Goal: Task Accomplishment & Management: Complete application form

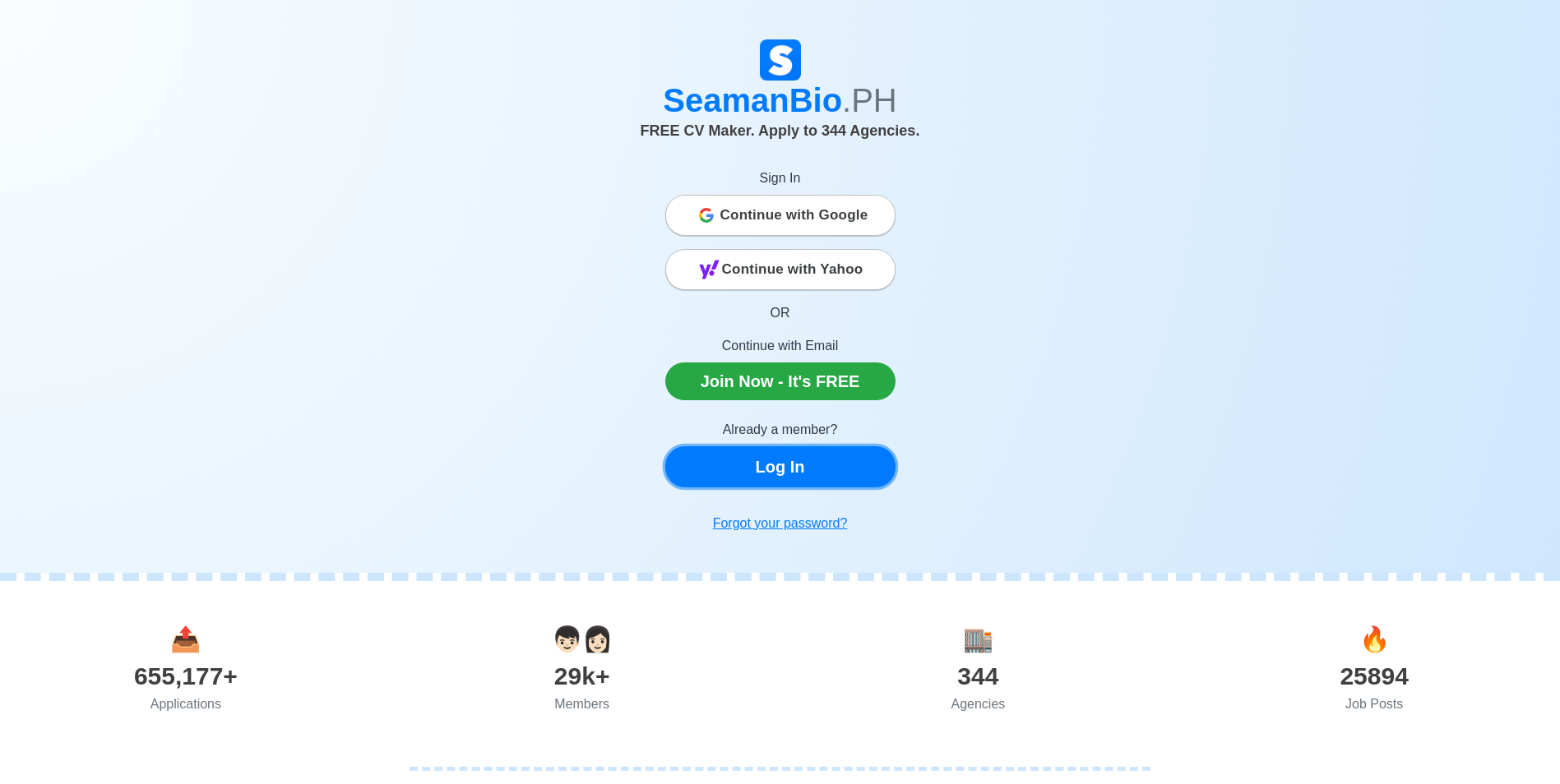
click at [804, 461] on link "Log In" at bounding box center [780, 467] width 230 height 41
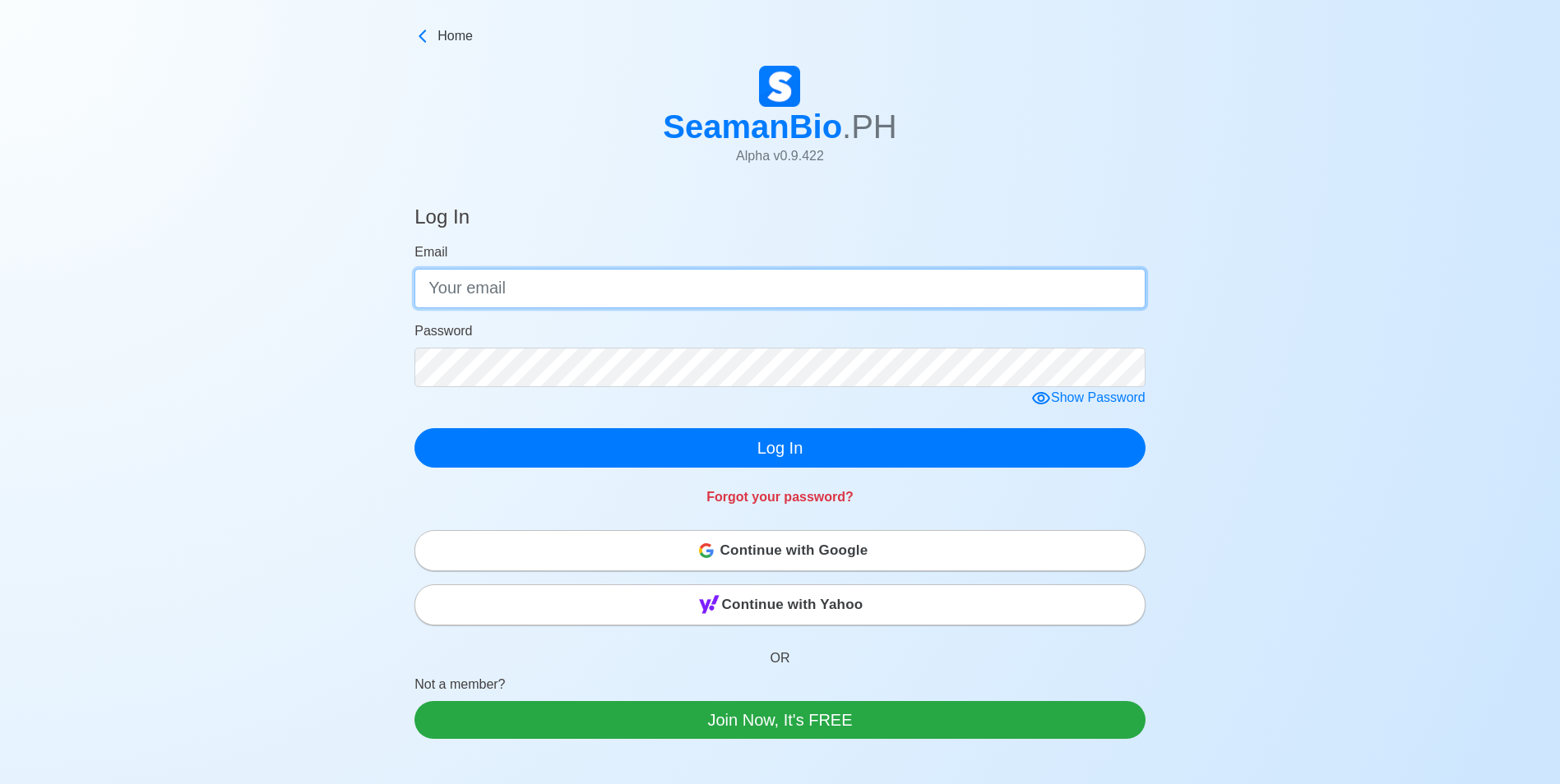
click at [576, 293] on input "Email" at bounding box center [780, 289] width 731 height 40
type input "[PERSON_NAME][EMAIL_ADDRESS][DOMAIN_NAME]"
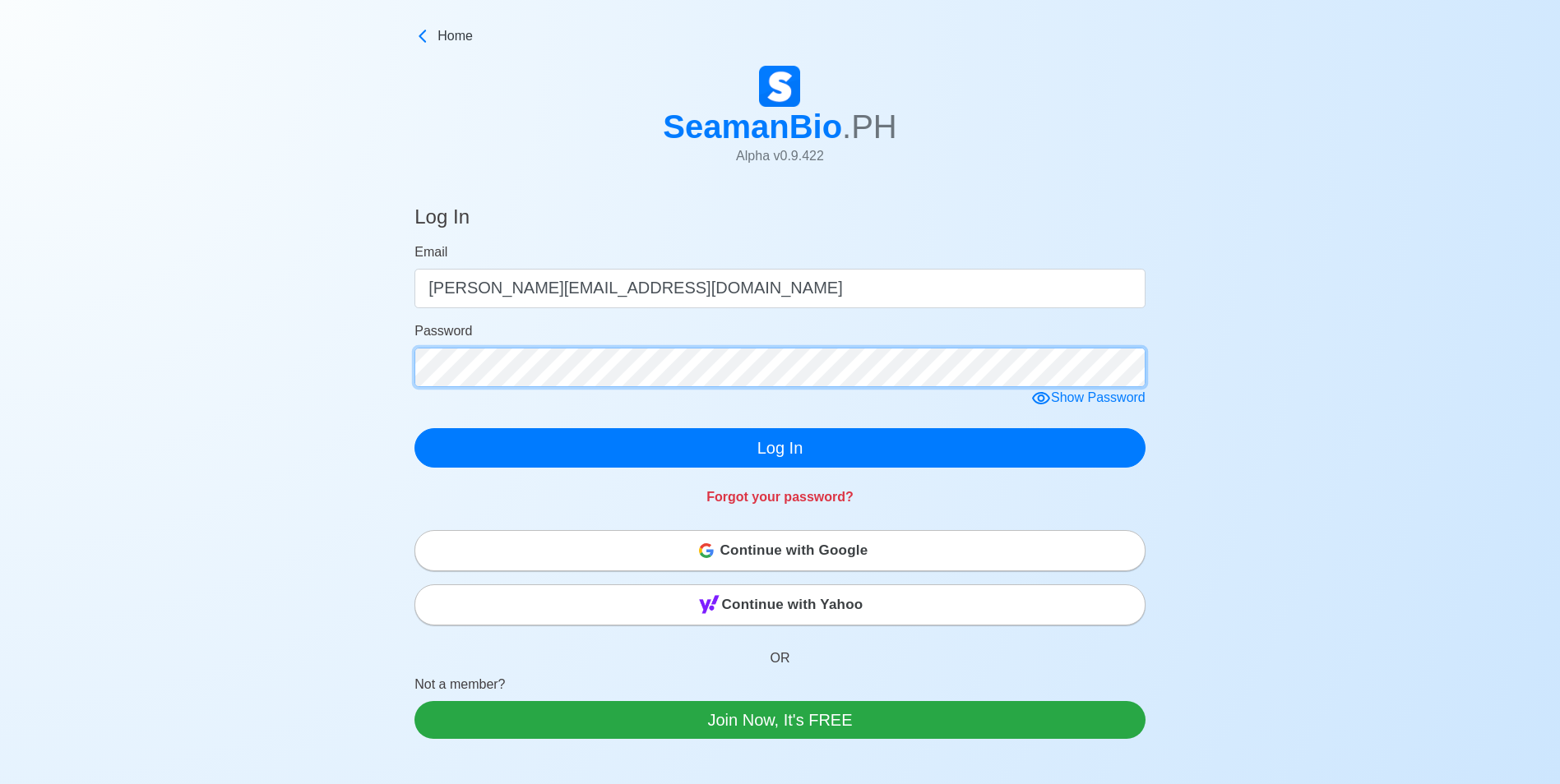
click button "Log In" at bounding box center [780, 448] width 731 height 40
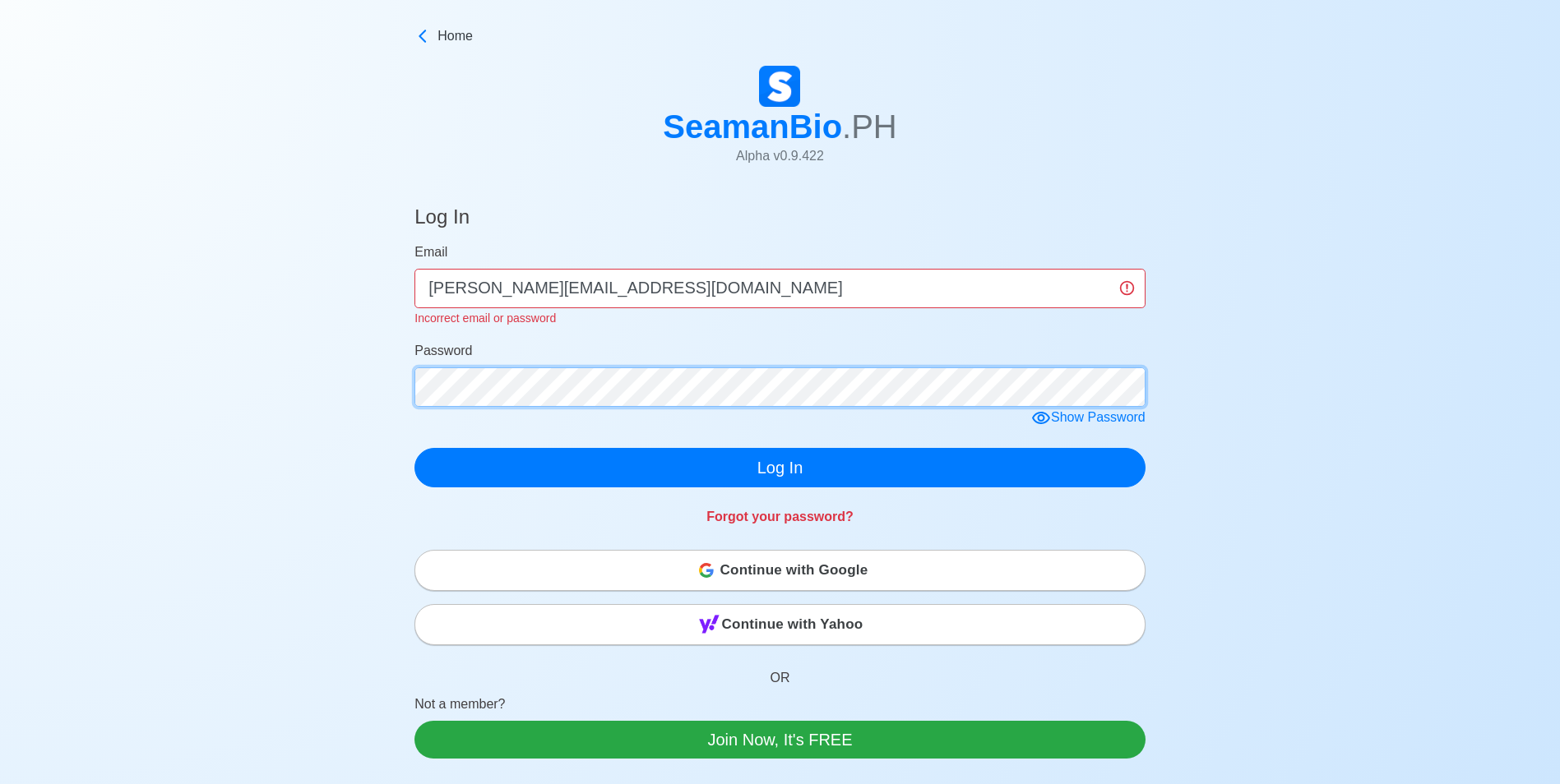
click button "Log In" at bounding box center [780, 468] width 731 height 40
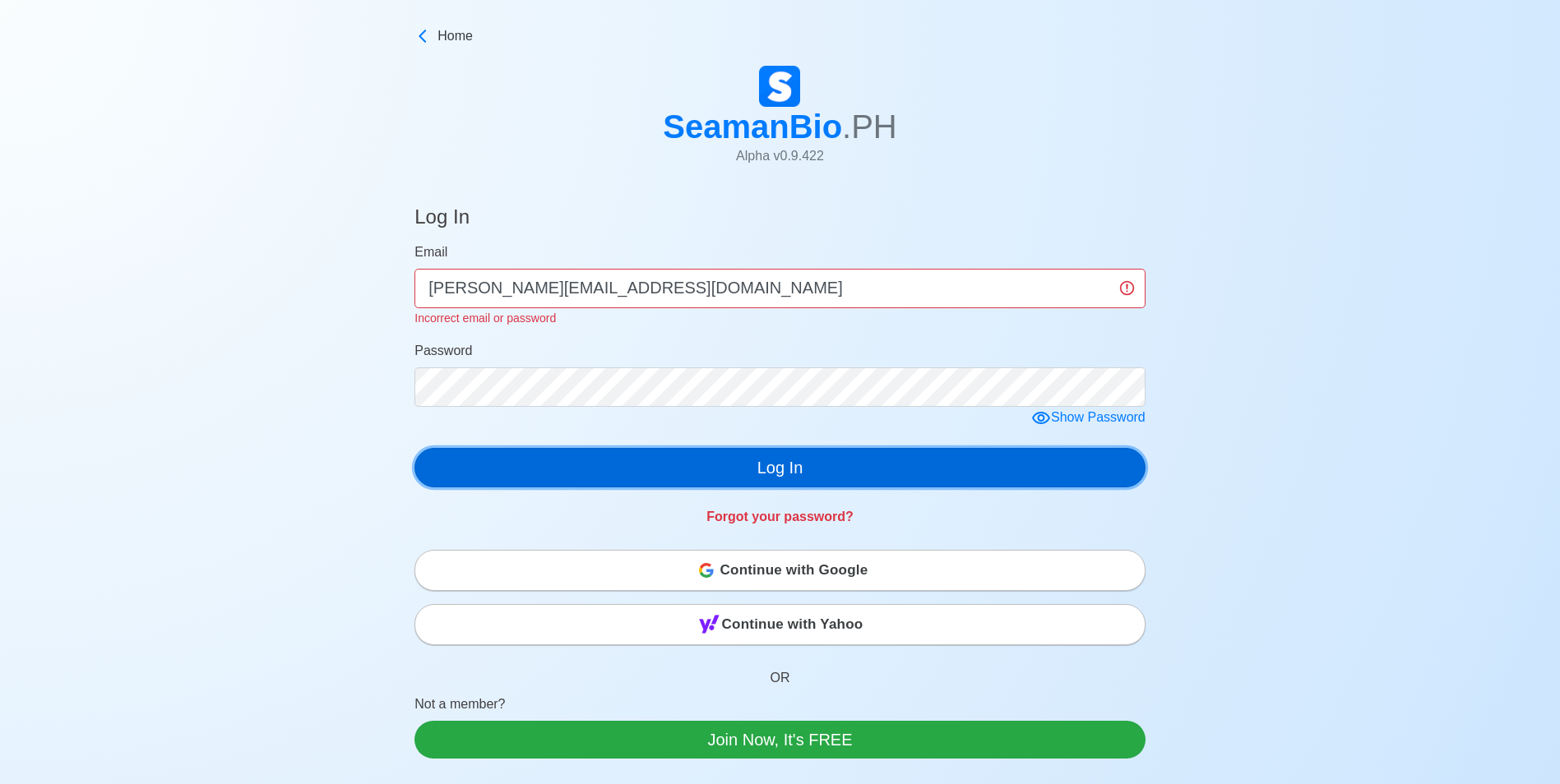
click at [652, 459] on button "Log In" at bounding box center [780, 468] width 731 height 40
click at [652, 462] on button "Log In" at bounding box center [780, 468] width 731 height 40
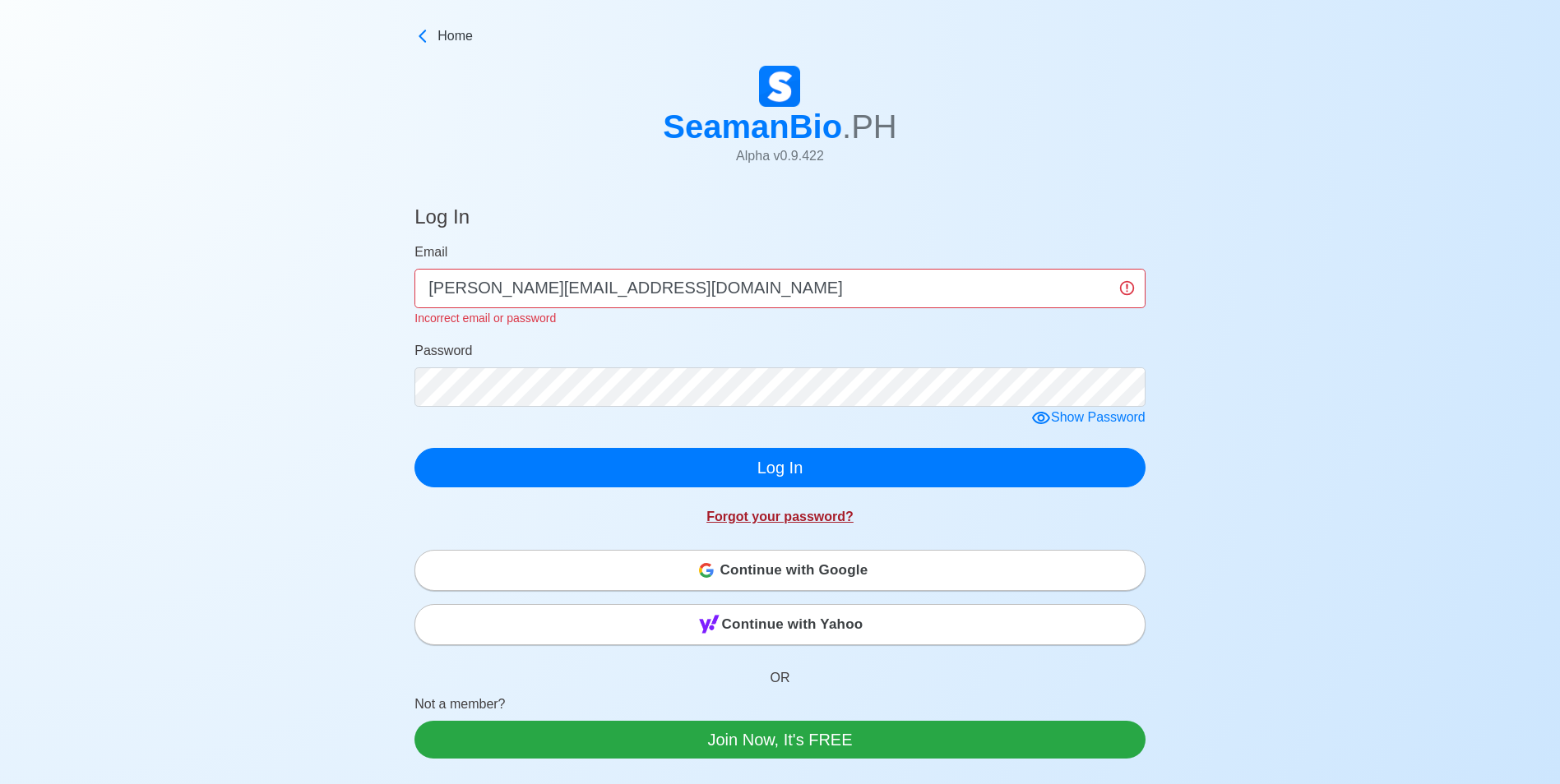
click at [808, 515] on link "Forgot your password?" at bounding box center [780, 517] width 147 height 14
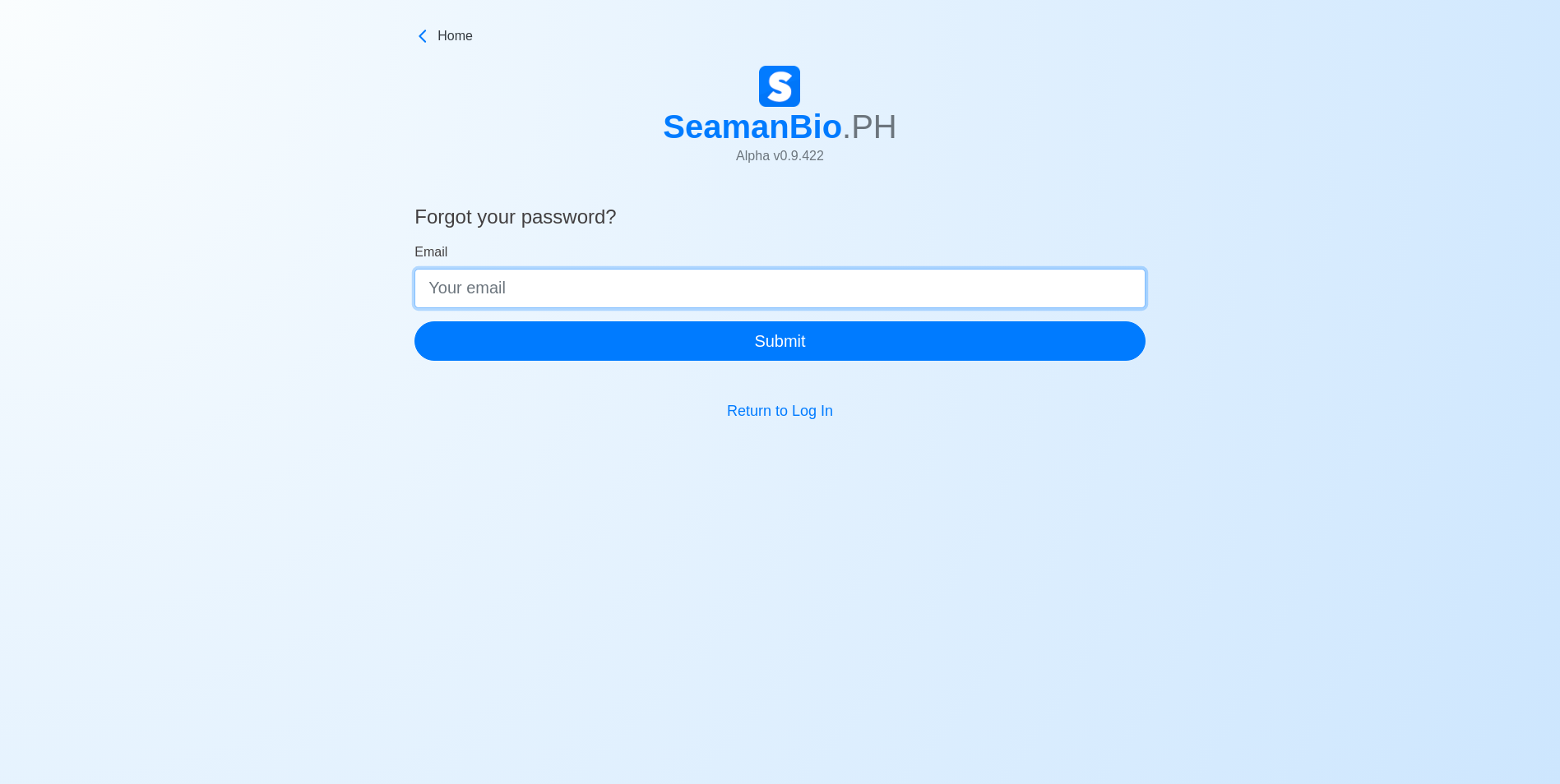
click at [751, 297] on input "Email" at bounding box center [780, 289] width 731 height 40
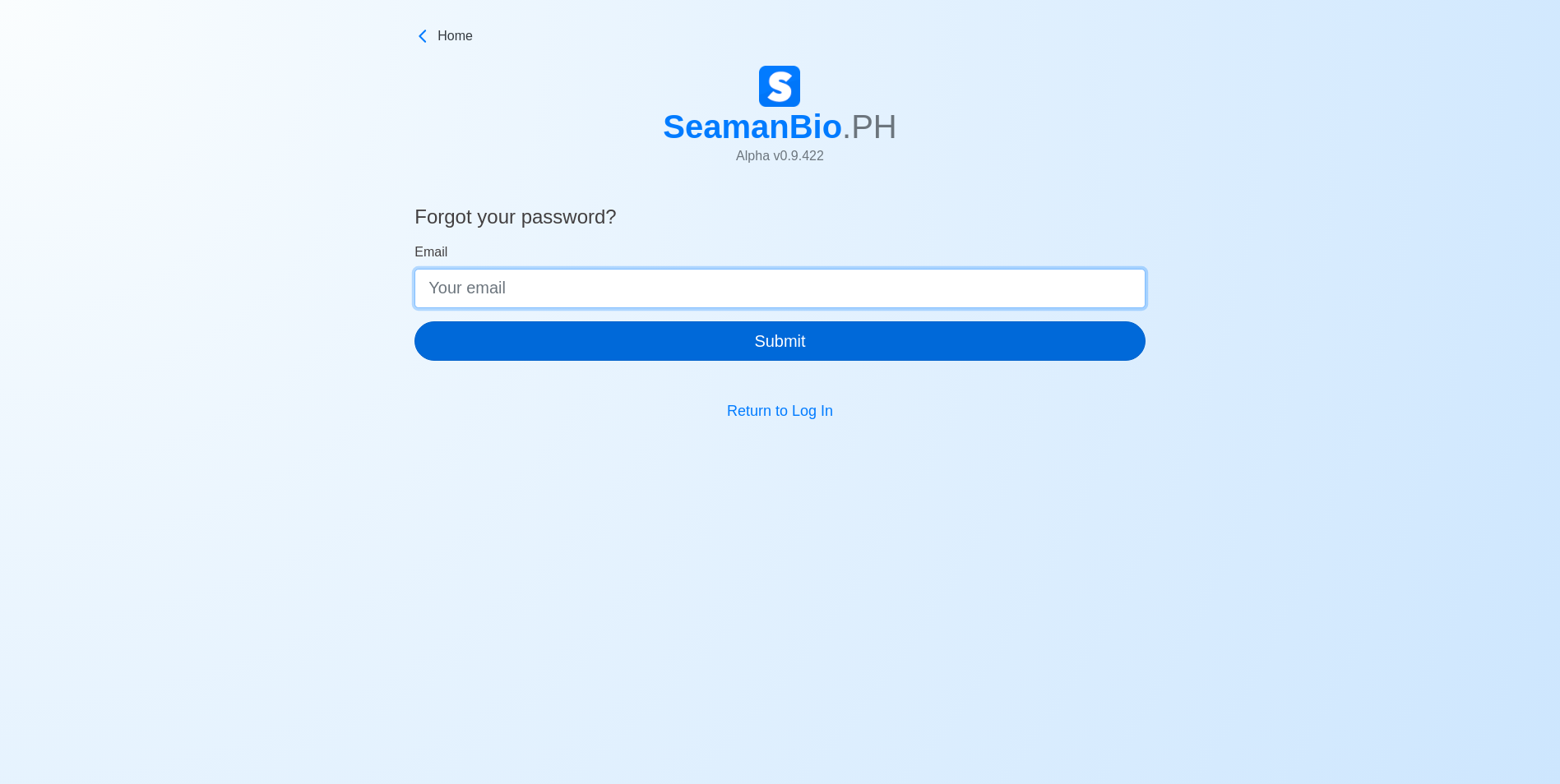
type input "[PERSON_NAME][EMAIL_ADDRESS][DOMAIN_NAME]"
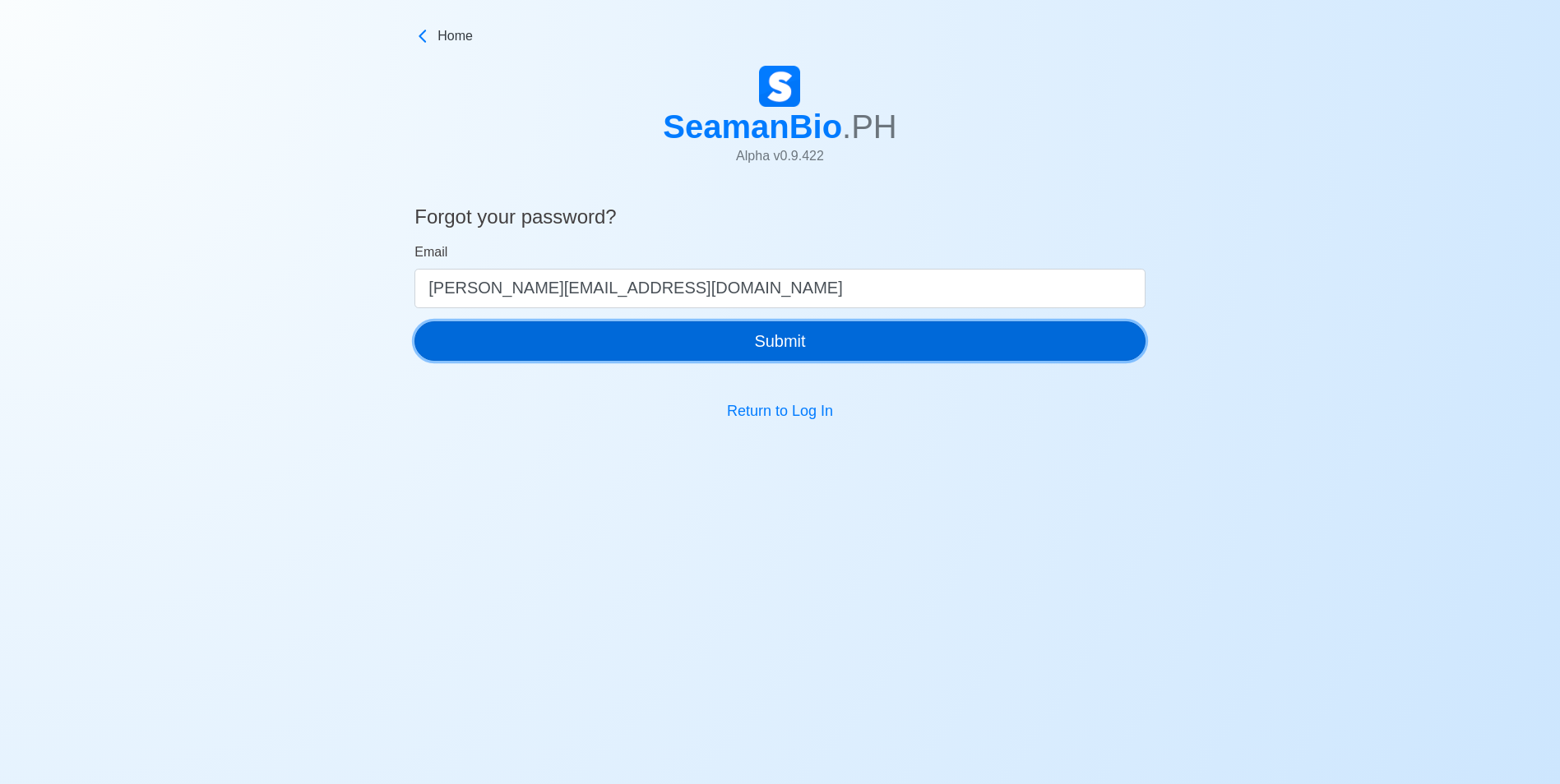
click at [752, 346] on button "Submit" at bounding box center [780, 341] width 731 height 40
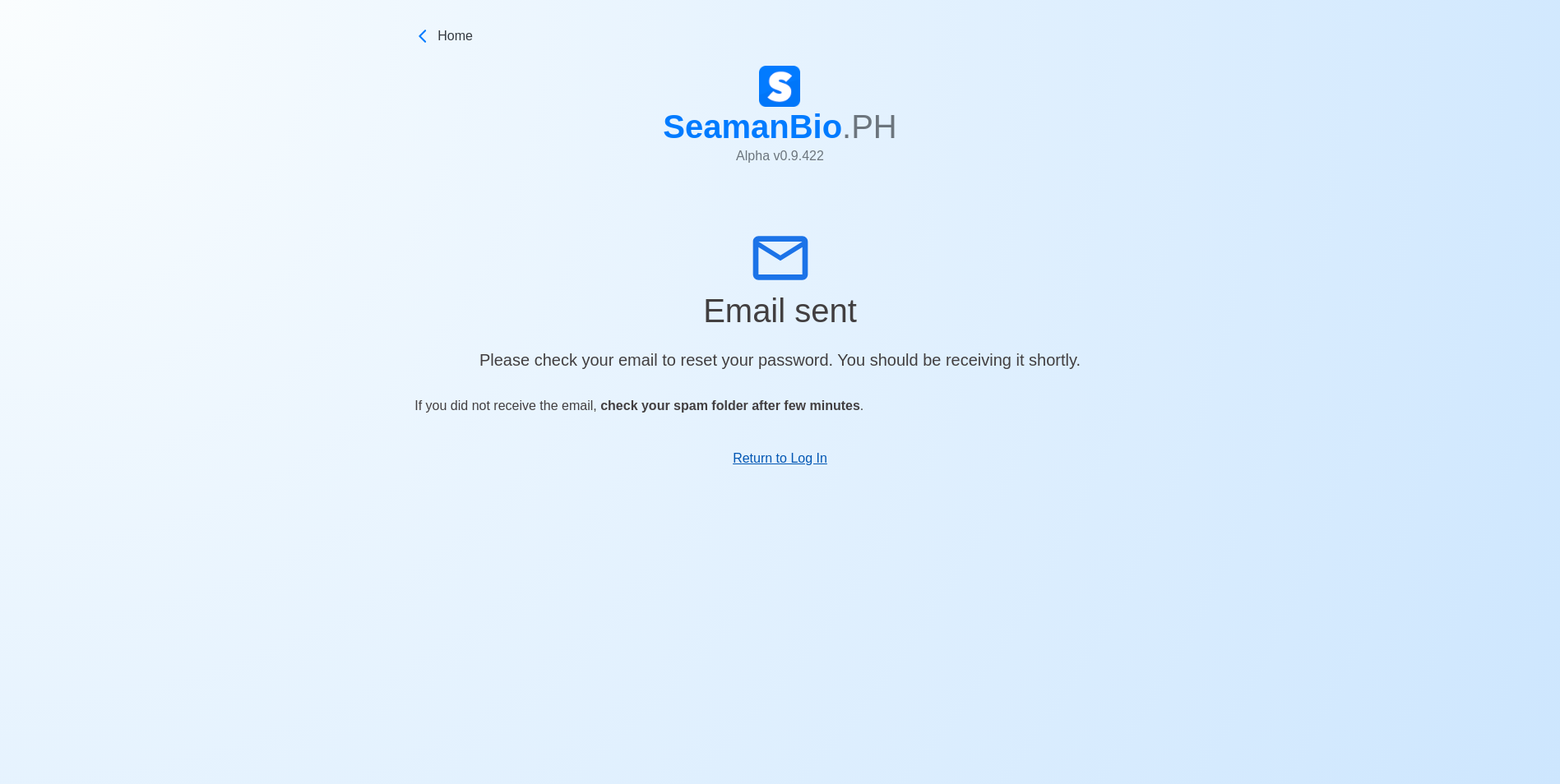
click at [797, 459] on link "Return to Log In" at bounding box center [780, 458] width 94 height 14
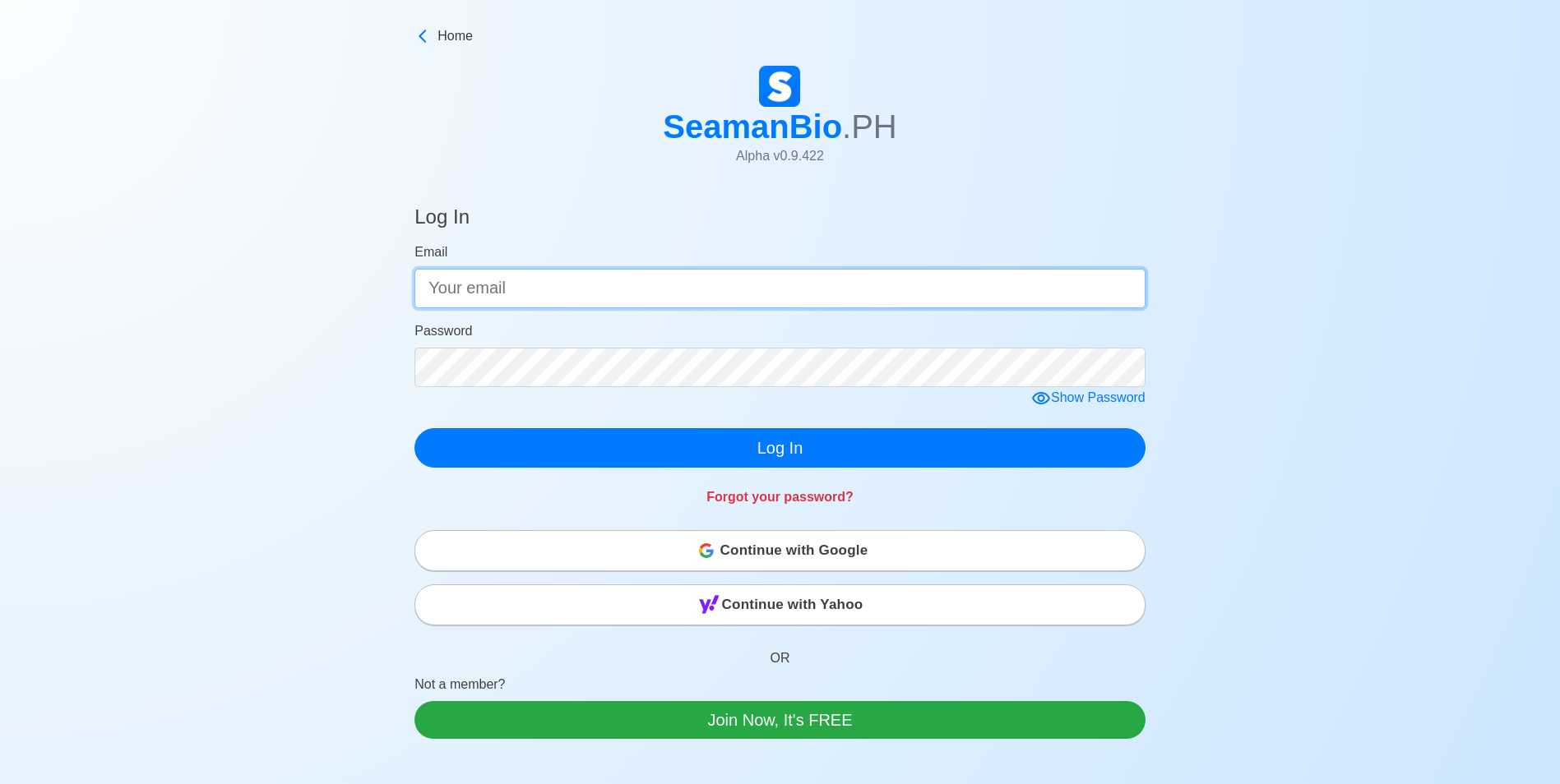
click at [513, 291] on input "Email" at bounding box center [780, 289] width 731 height 40
type input "[PERSON_NAME][EMAIL_ADDRESS][DOMAIN_NAME]"
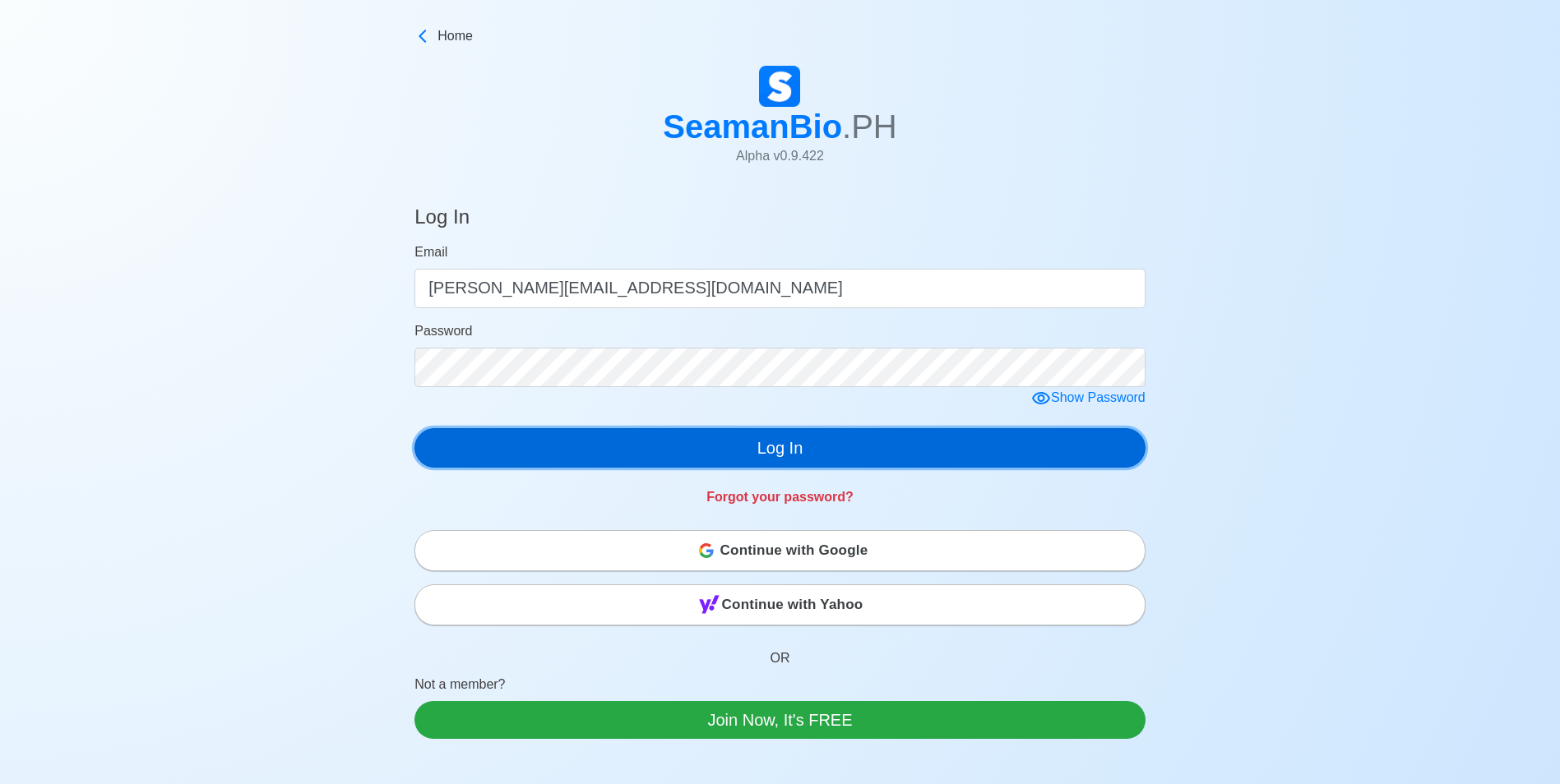
click at [720, 449] on button "Log In" at bounding box center [780, 448] width 731 height 40
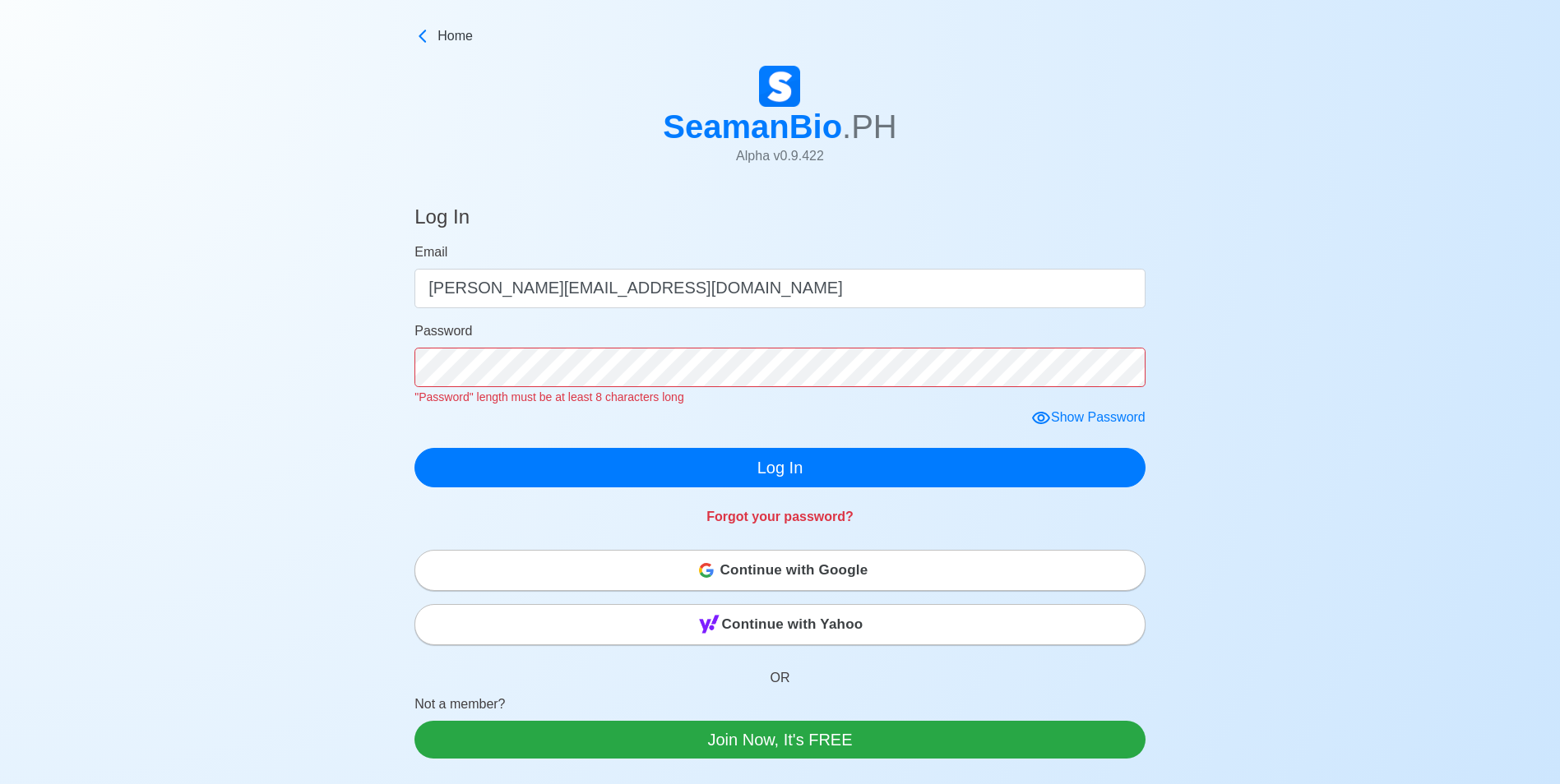
click at [737, 506] on div "Forgot your password?" at bounding box center [780, 507] width 731 height 40
click at [737, 512] on link "Forgot your password?" at bounding box center [780, 517] width 147 height 14
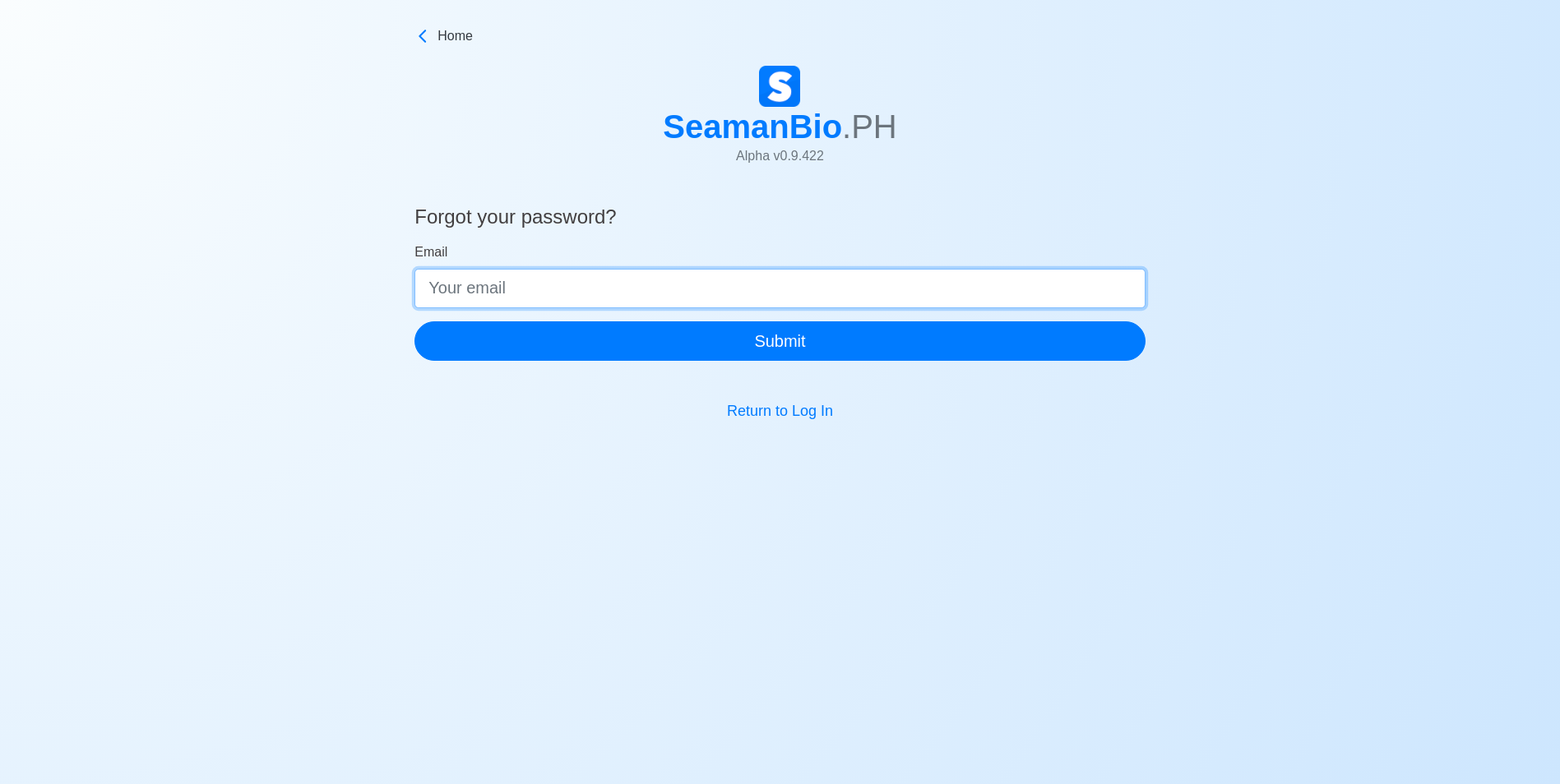
click at [737, 291] on input "Email" at bounding box center [780, 289] width 731 height 40
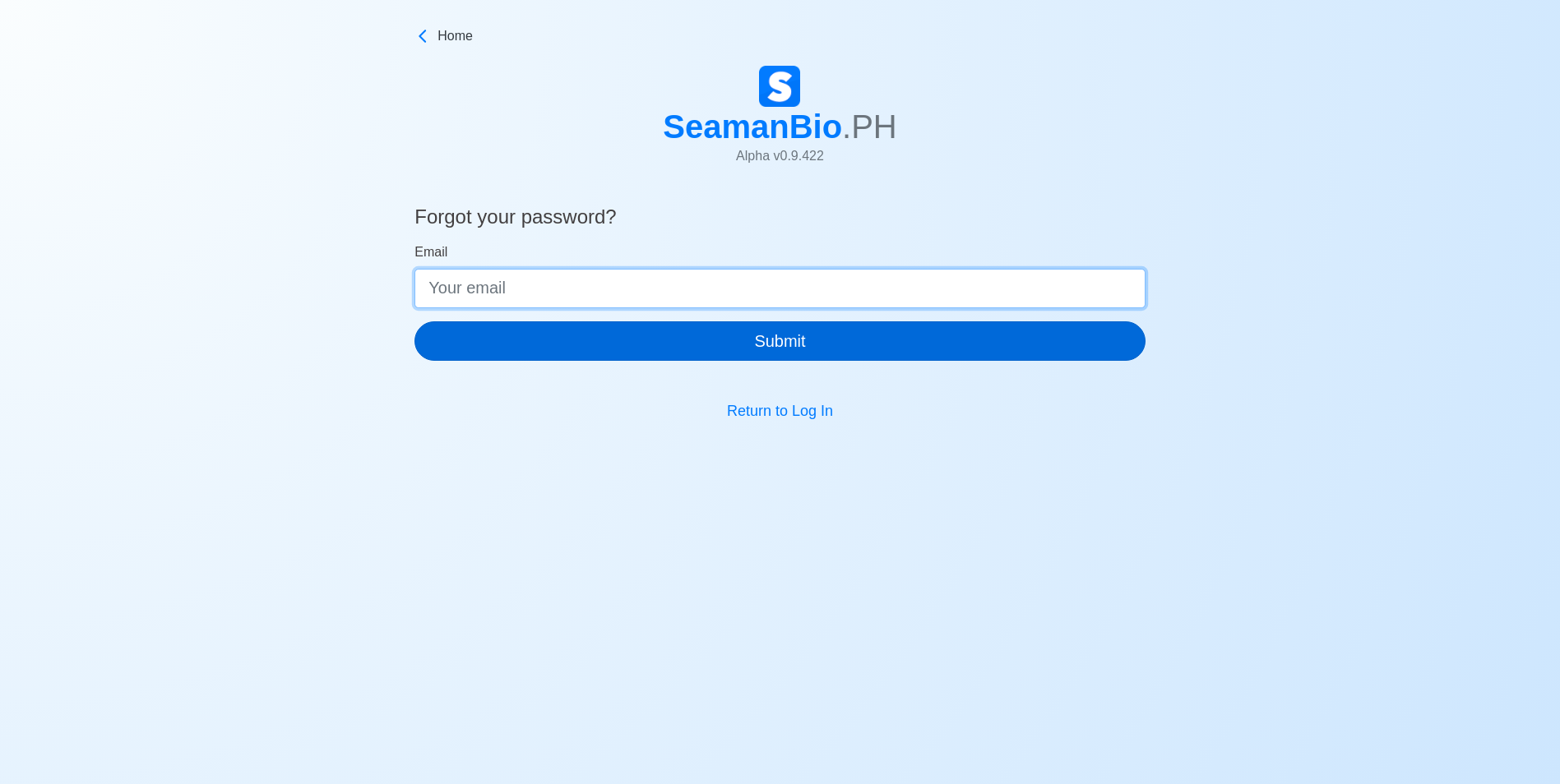
type input "[PERSON_NAME][EMAIL_ADDRESS][DOMAIN_NAME]"
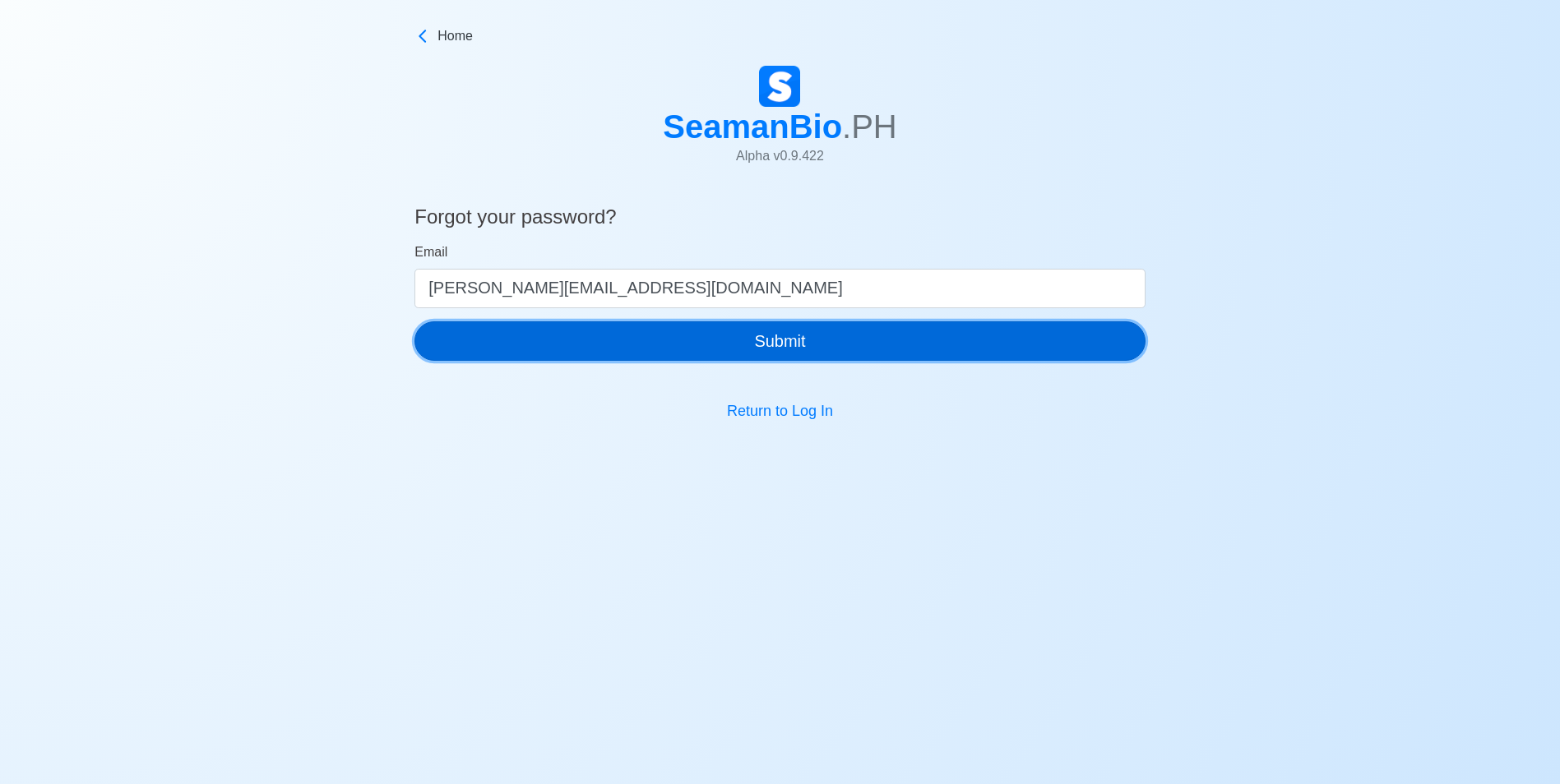
click at [737, 354] on button "Submit" at bounding box center [780, 341] width 731 height 40
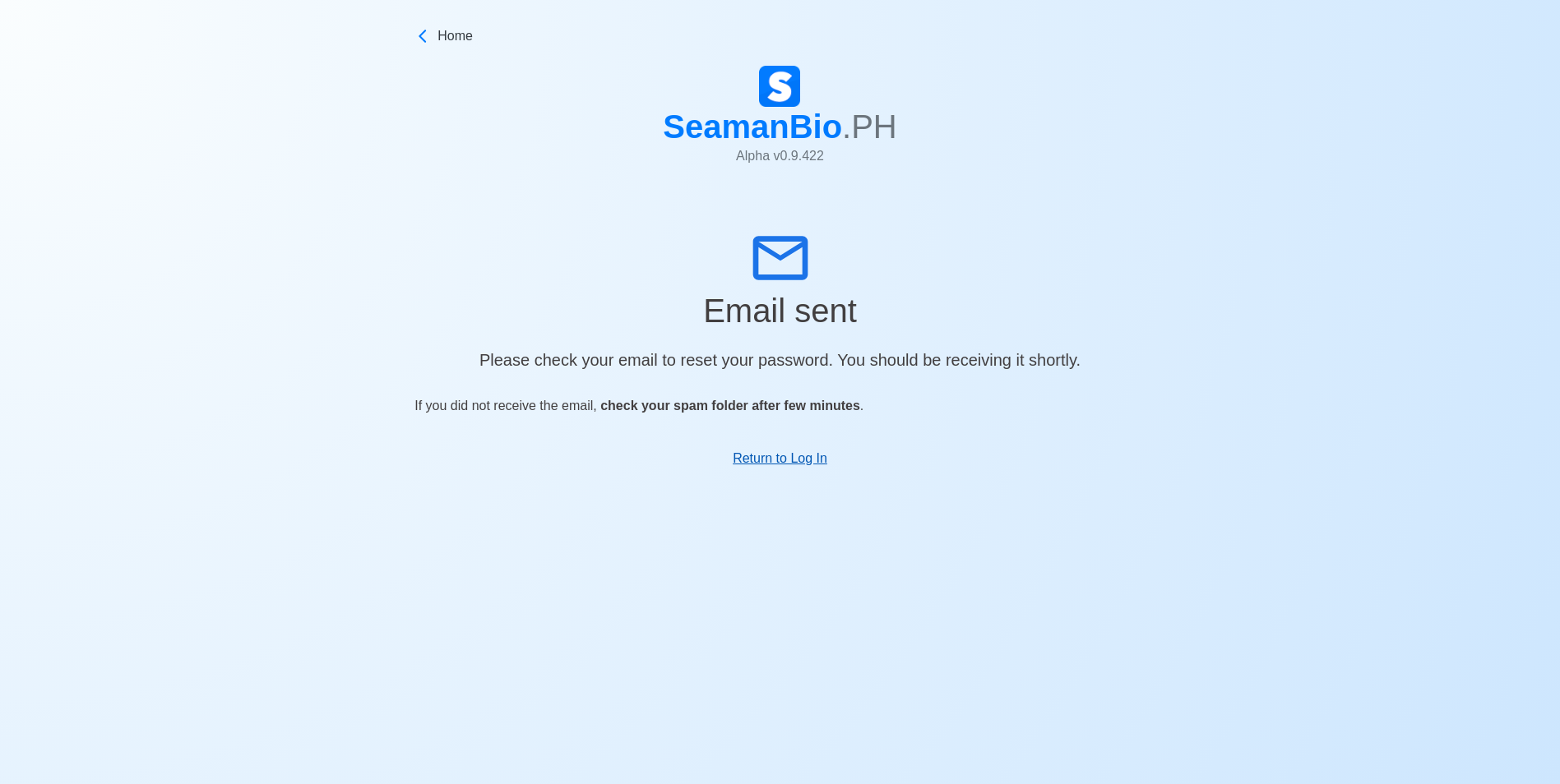
click at [776, 453] on link "Return to Log In" at bounding box center [780, 458] width 94 height 14
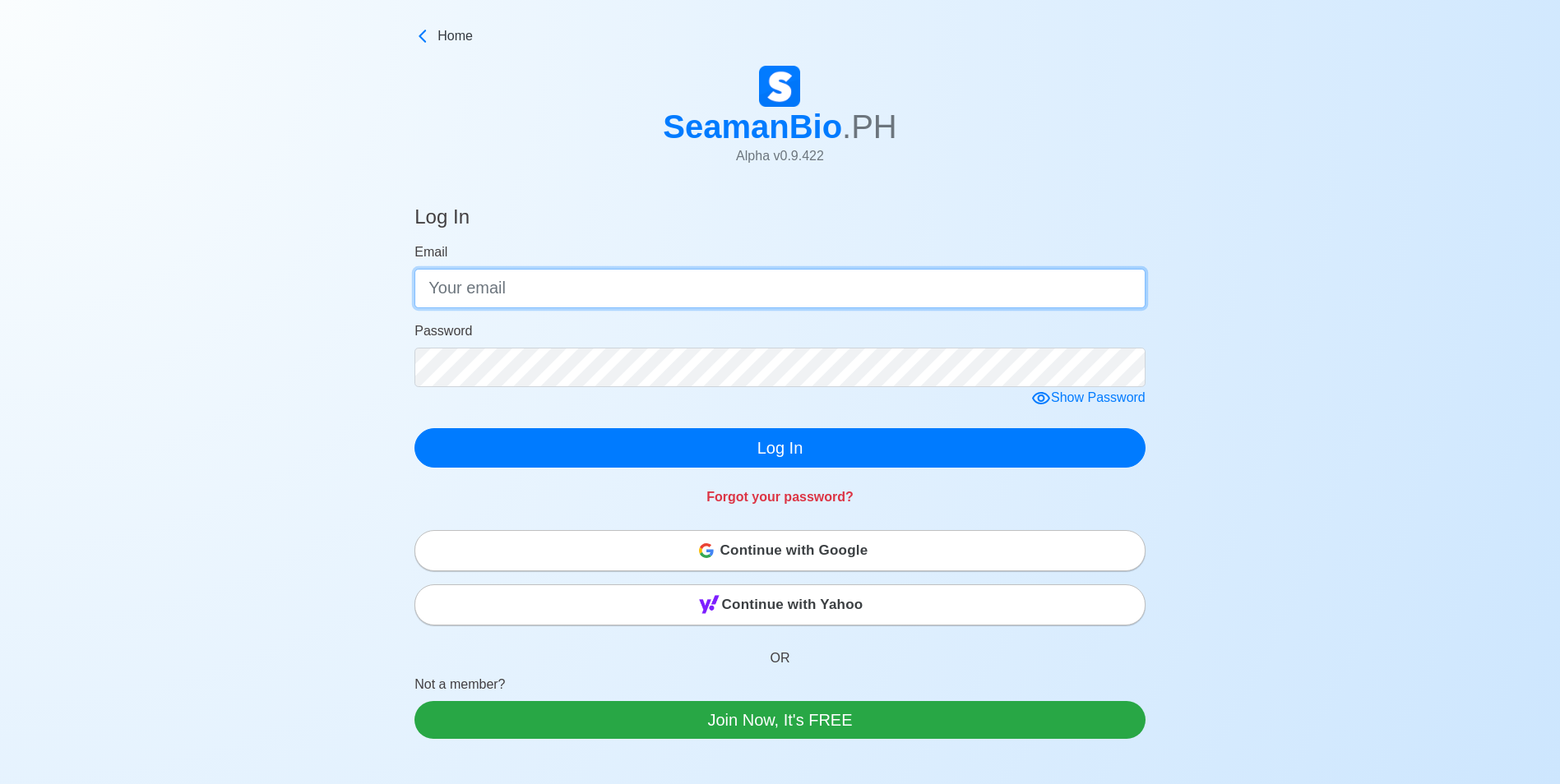
click at [580, 287] on input "Email" at bounding box center [780, 289] width 731 height 40
type input "[PERSON_NAME][EMAIL_ADDRESS][DOMAIN_NAME]"
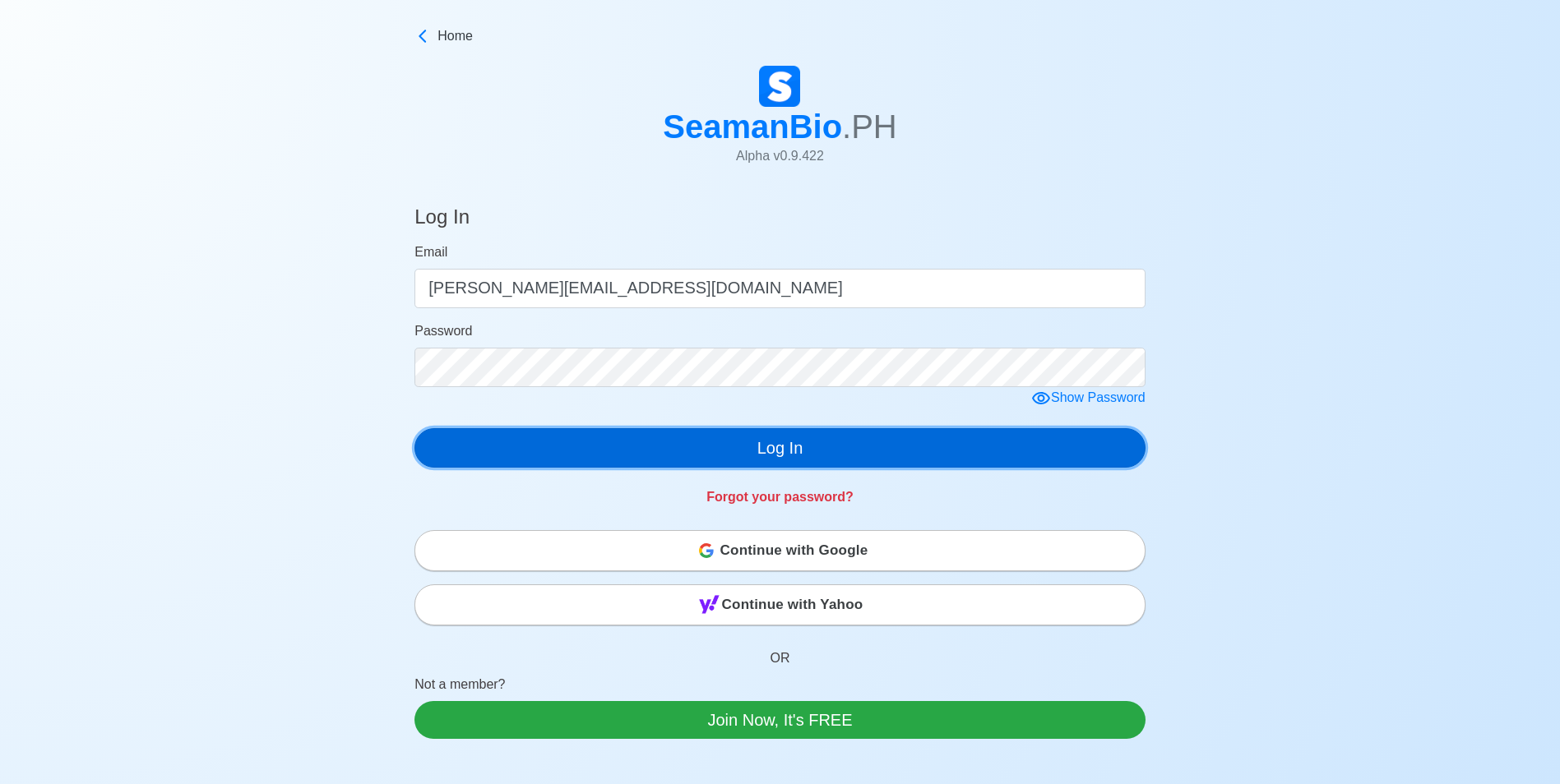
click at [566, 436] on button "Log In" at bounding box center [780, 448] width 731 height 40
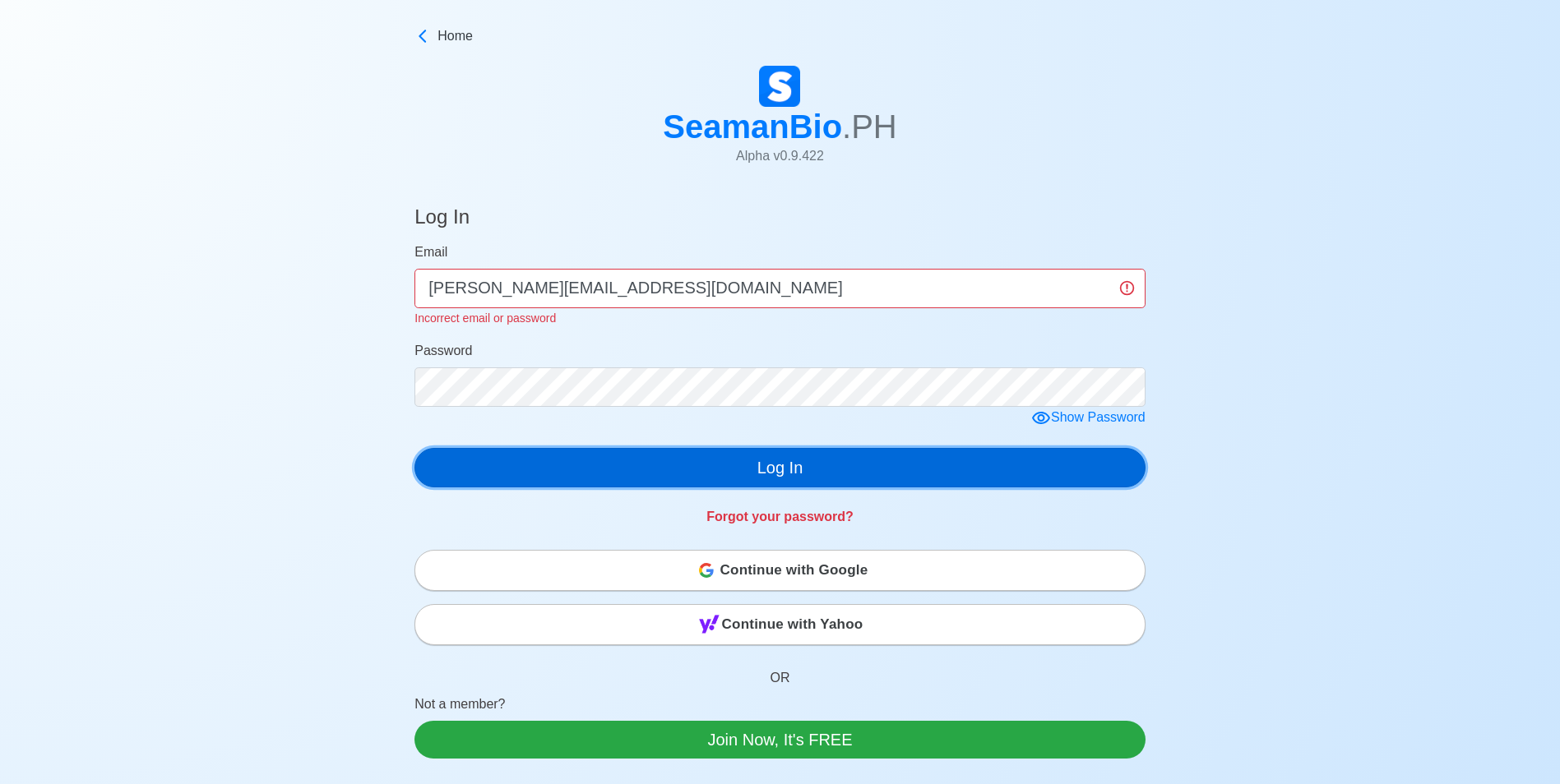
click at [796, 459] on button "Log In" at bounding box center [780, 468] width 731 height 40
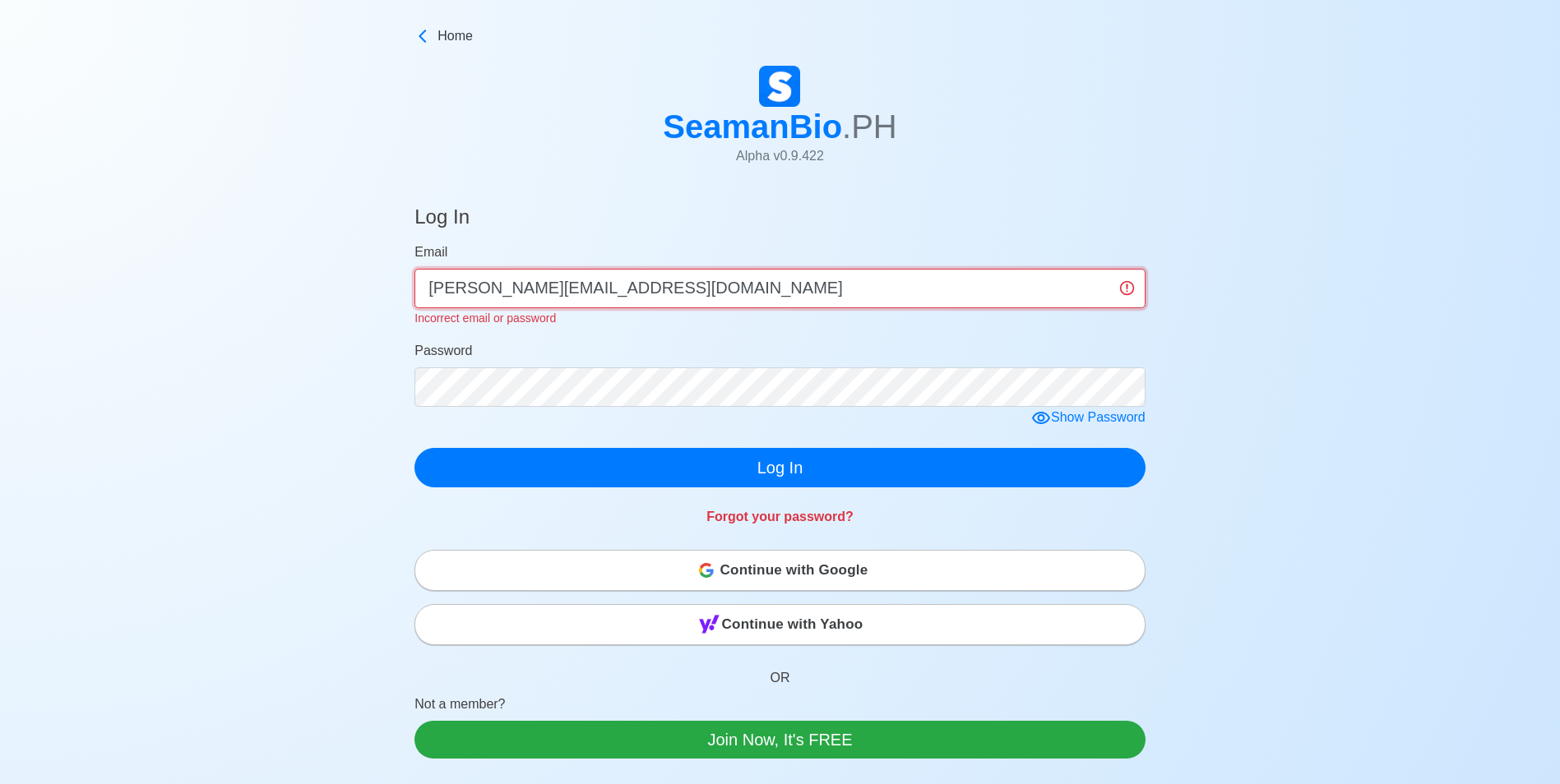
click at [614, 286] on input "[PERSON_NAME][EMAIL_ADDRESS][DOMAIN_NAME]" at bounding box center [780, 289] width 731 height 40
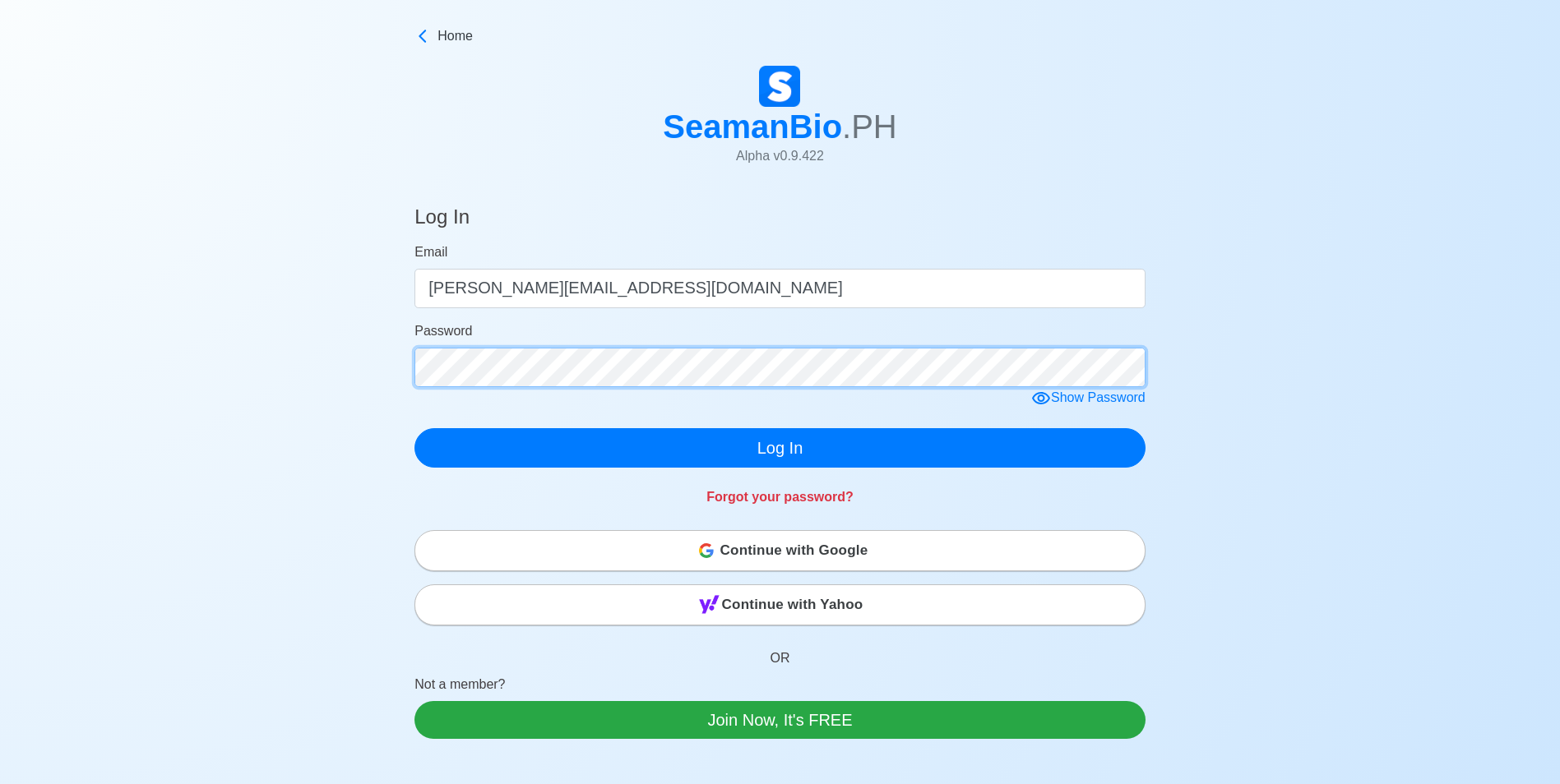
click at [575, 391] on form "Email [PERSON_NAME][EMAIL_ADDRESS][DOMAIN_NAME] Password Show Password Log In" at bounding box center [780, 355] width 731 height 225
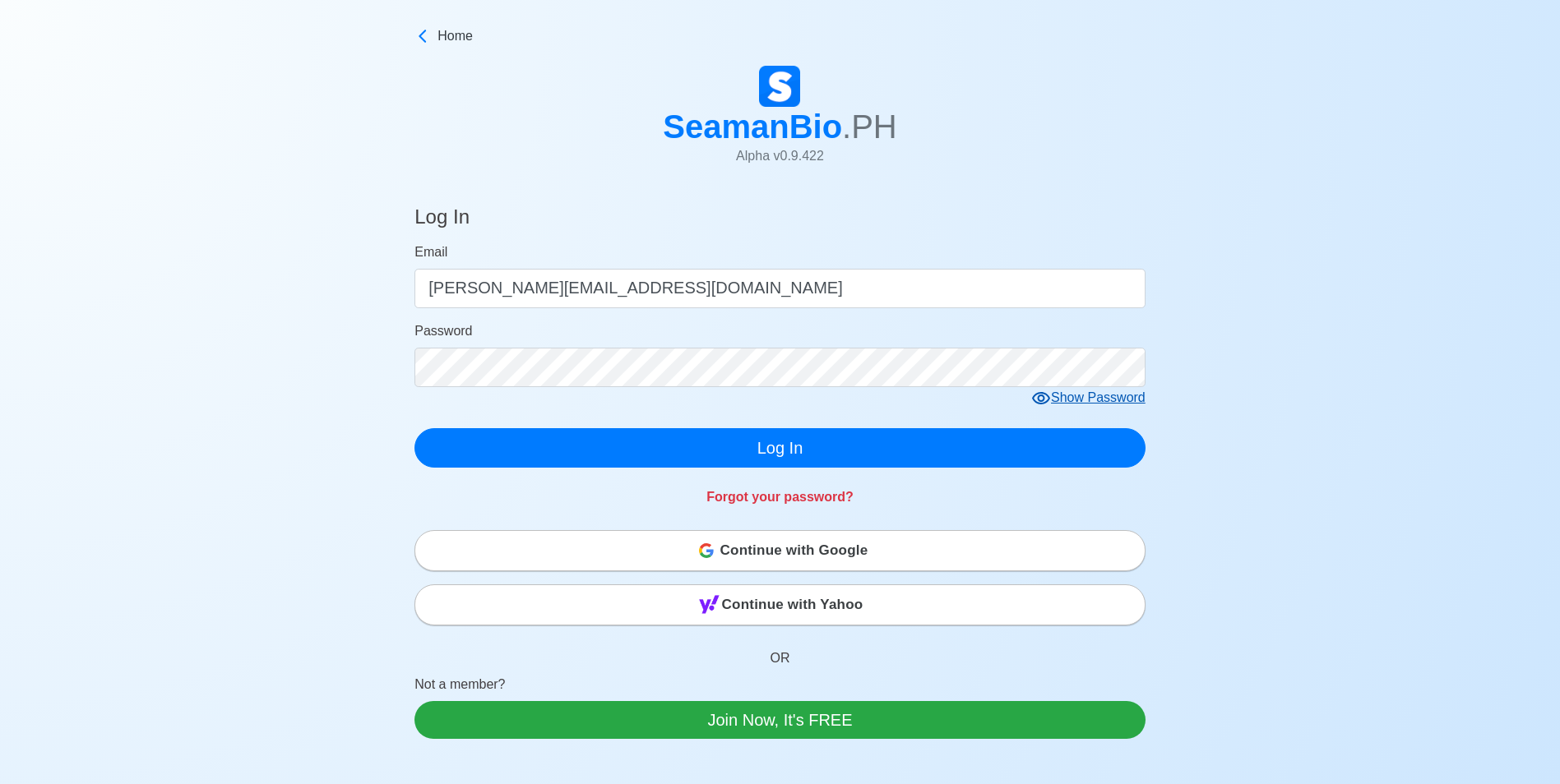
click at [1115, 400] on div "Show Password" at bounding box center [1088, 398] width 114 height 21
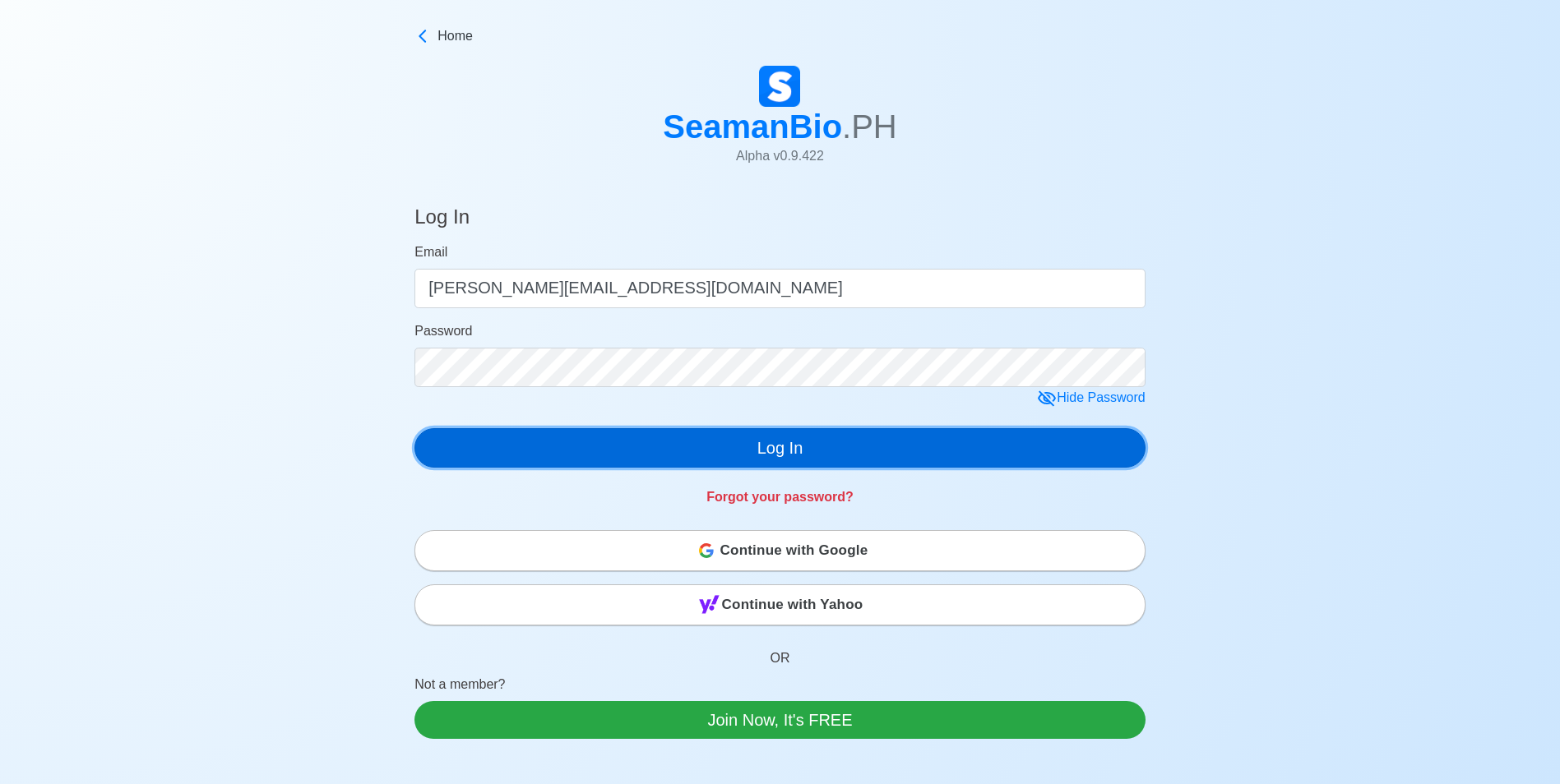
click at [1010, 442] on button "Log In" at bounding box center [780, 448] width 731 height 40
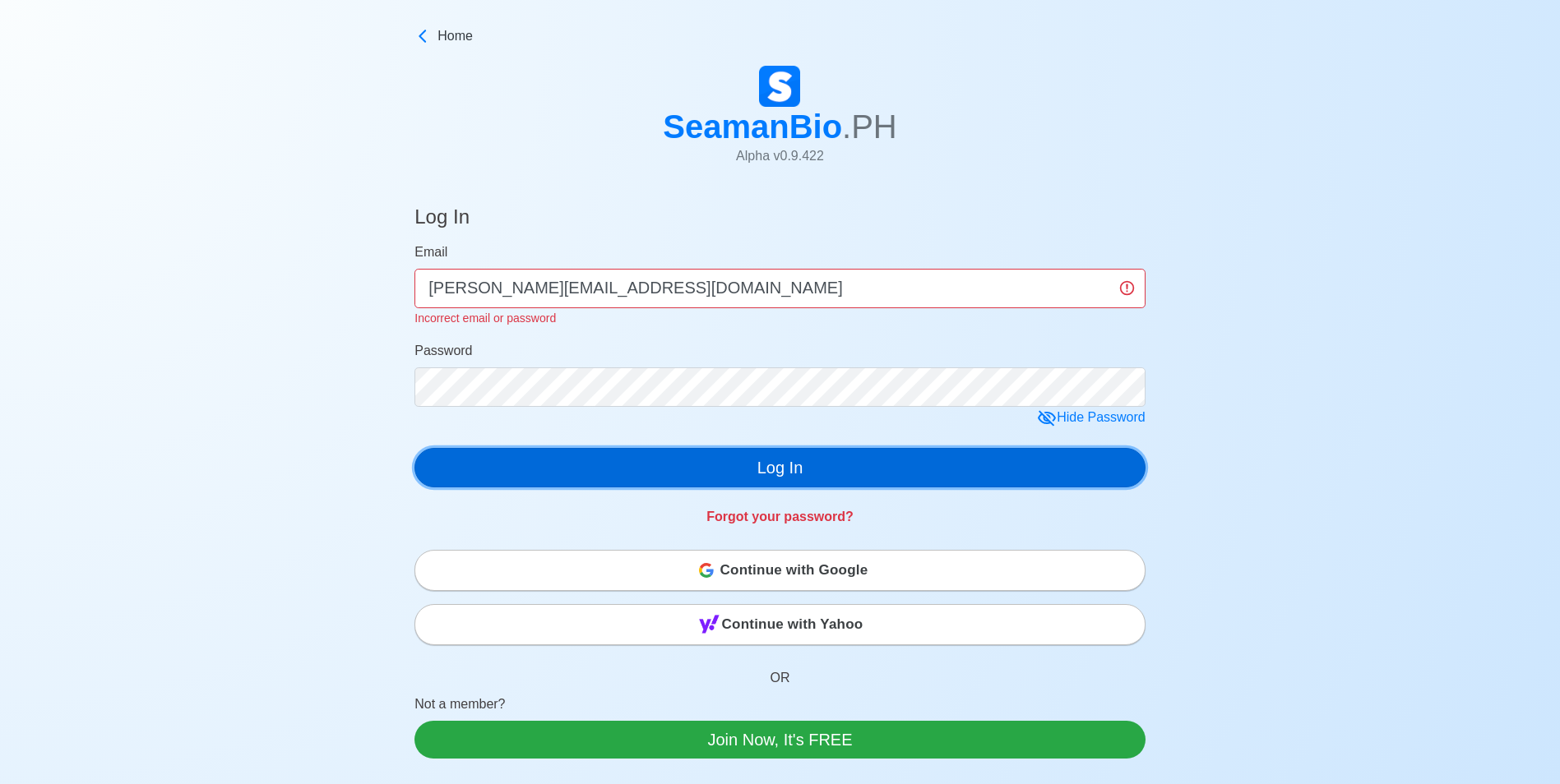
click at [540, 461] on button "Log In" at bounding box center [780, 468] width 731 height 40
click at [782, 470] on button "Log In" at bounding box center [780, 468] width 731 height 40
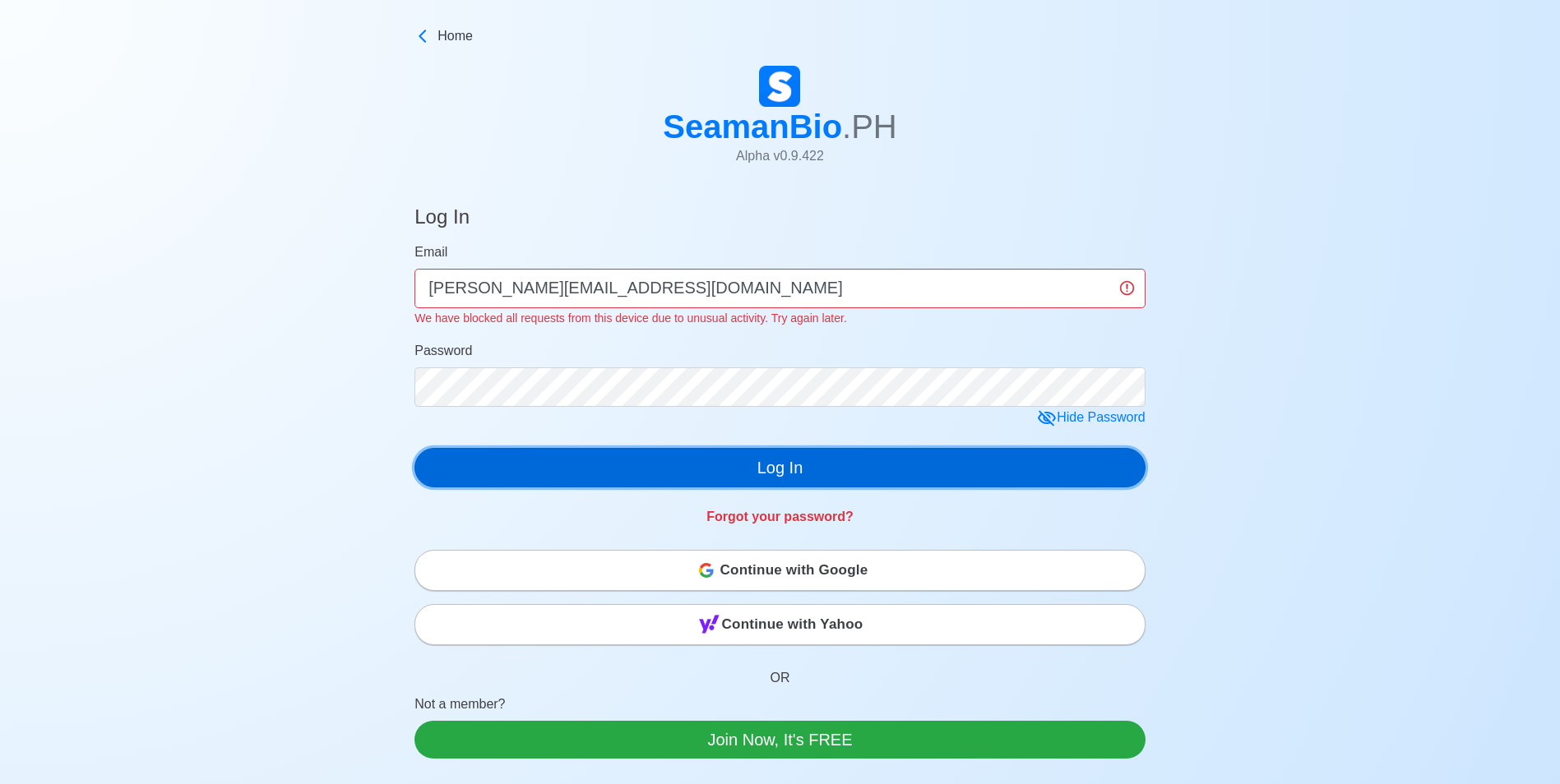
click at [785, 459] on button "Log In" at bounding box center [780, 468] width 731 height 40
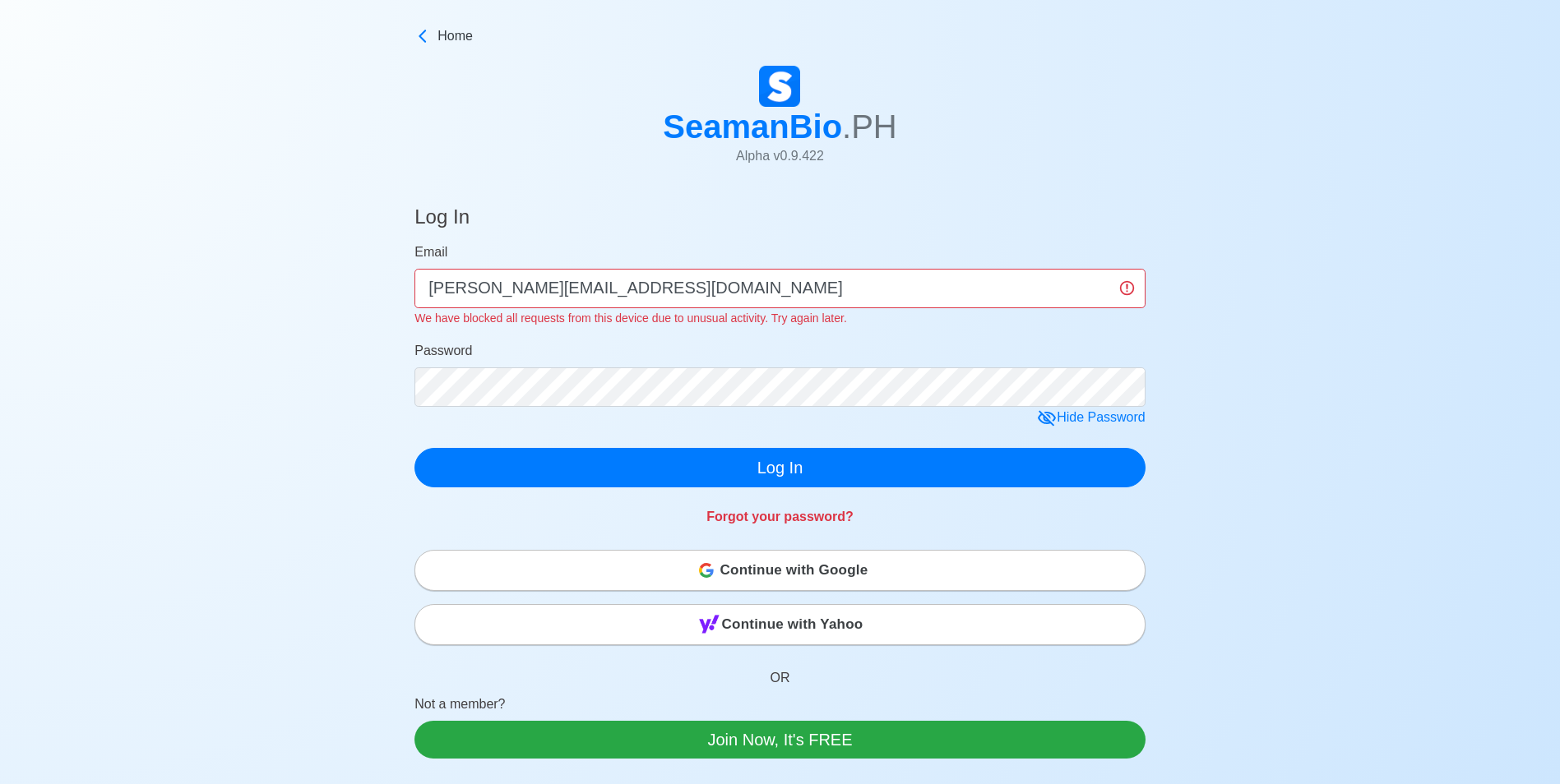
click at [805, 563] on span "Continue with Google" at bounding box center [794, 570] width 148 height 33
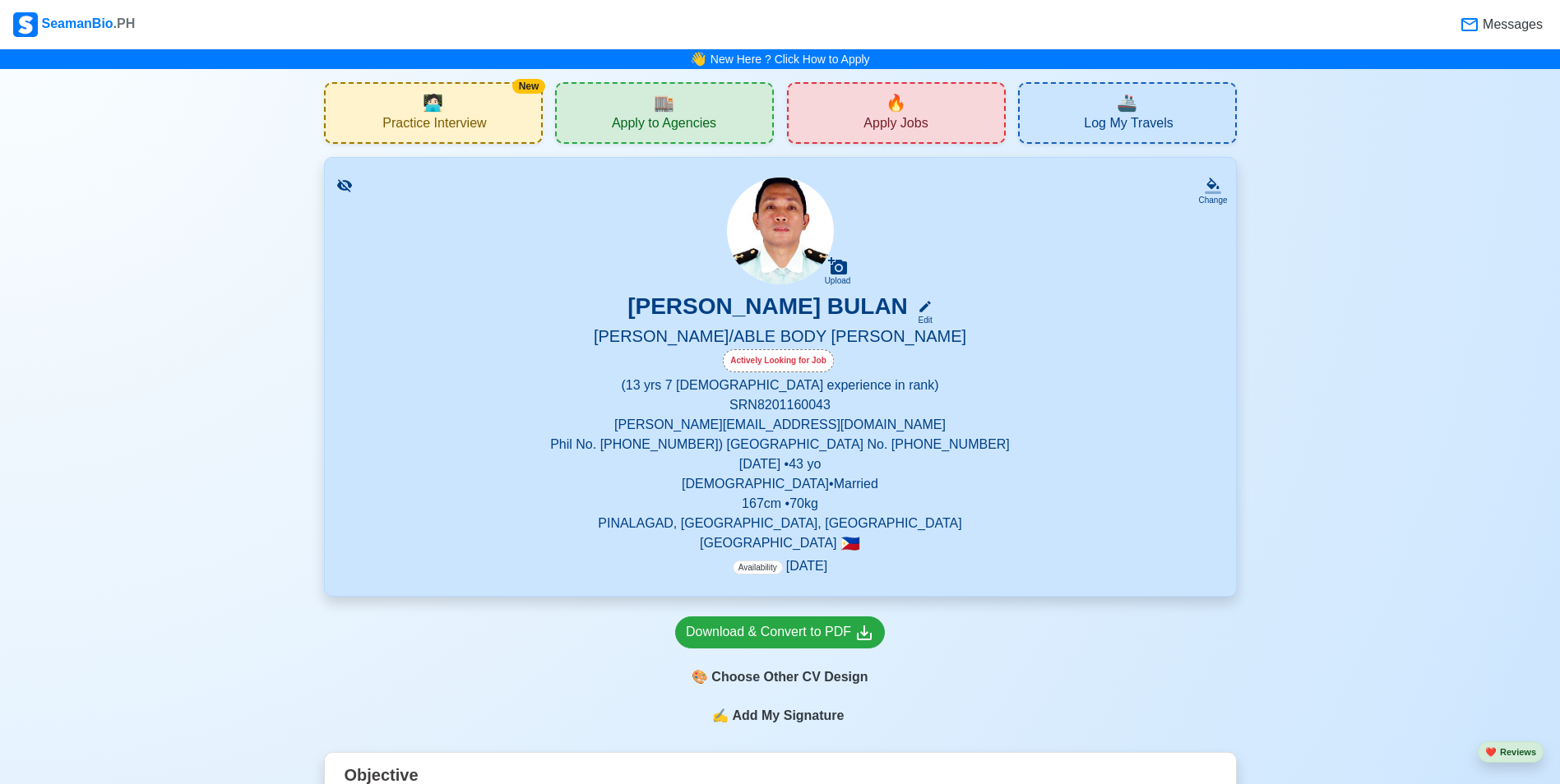
click at [882, 128] on span "Apply Jobs" at bounding box center [895, 125] width 64 height 21
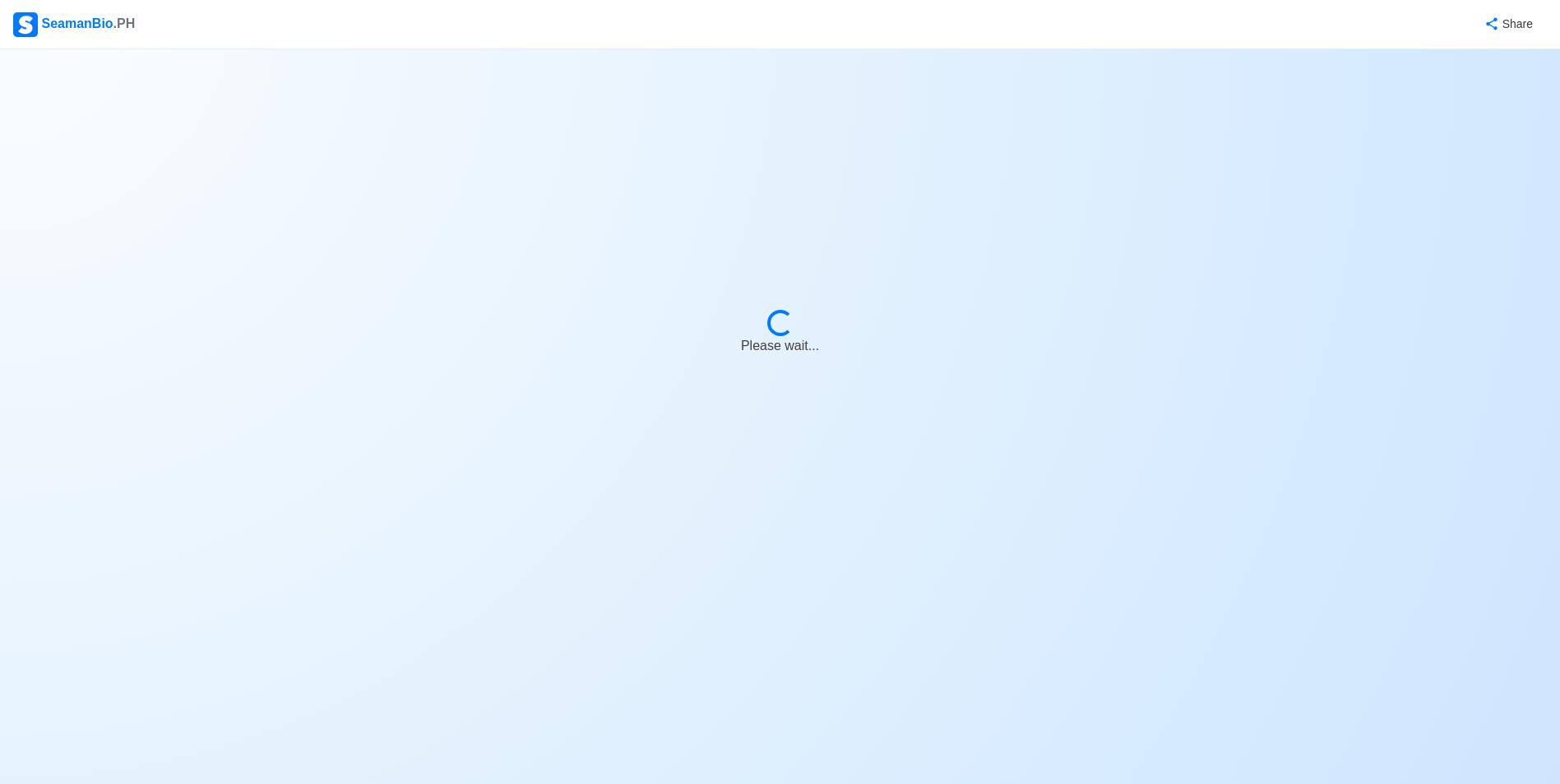
select select "Bosun"
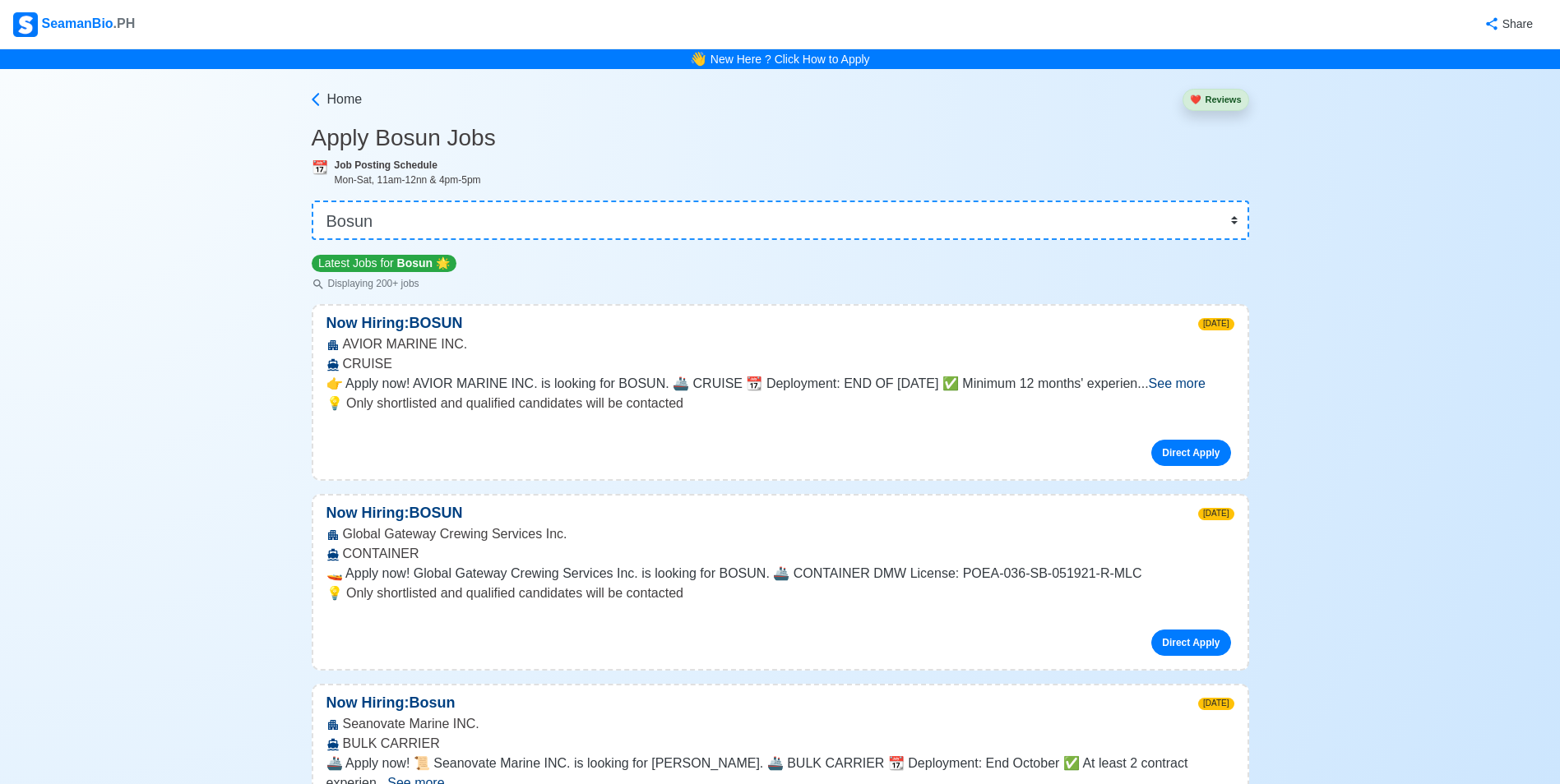
click at [1206, 387] on span "See more" at bounding box center [1177, 383] width 57 height 14
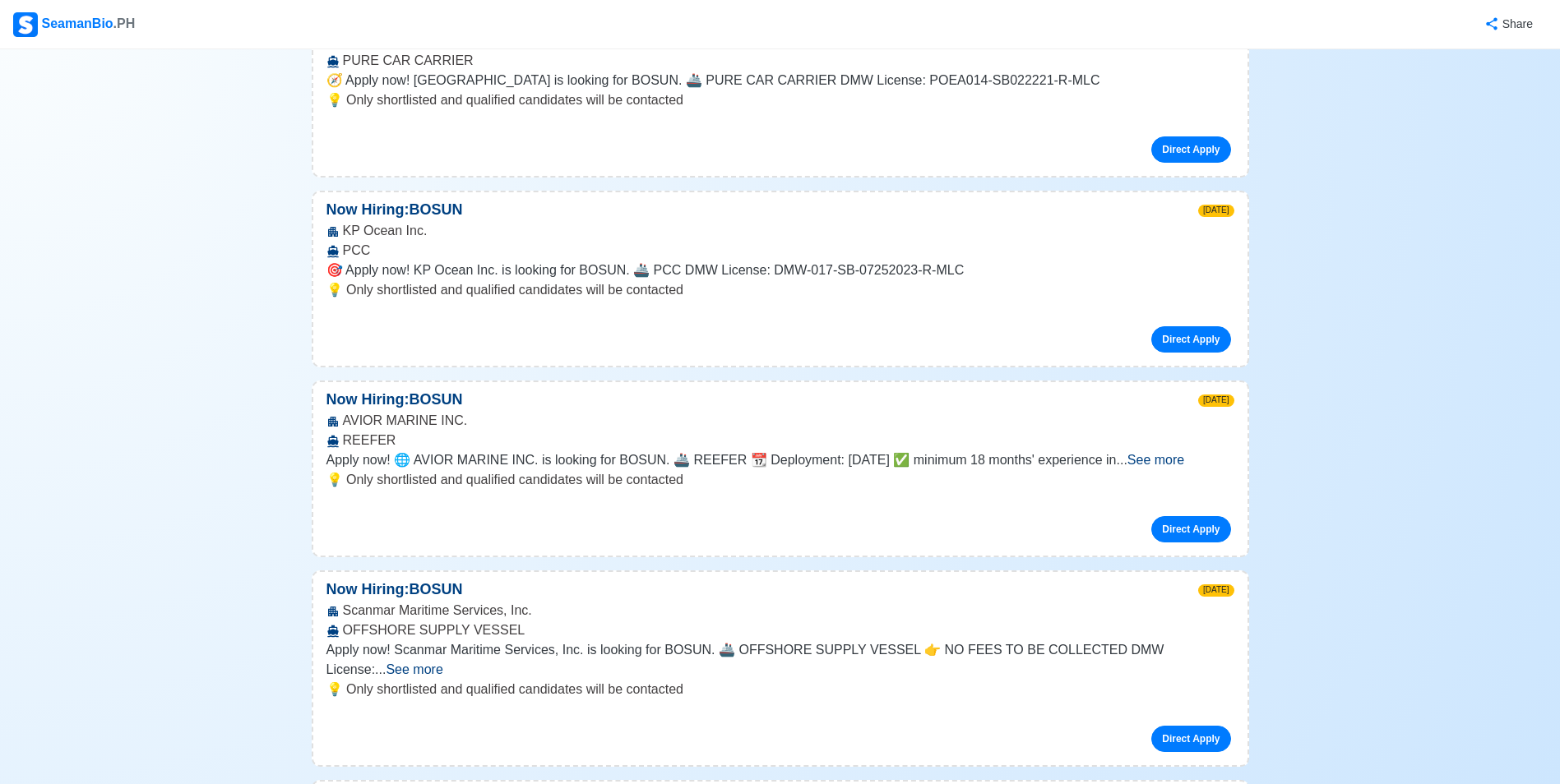
scroll to position [1973, 0]
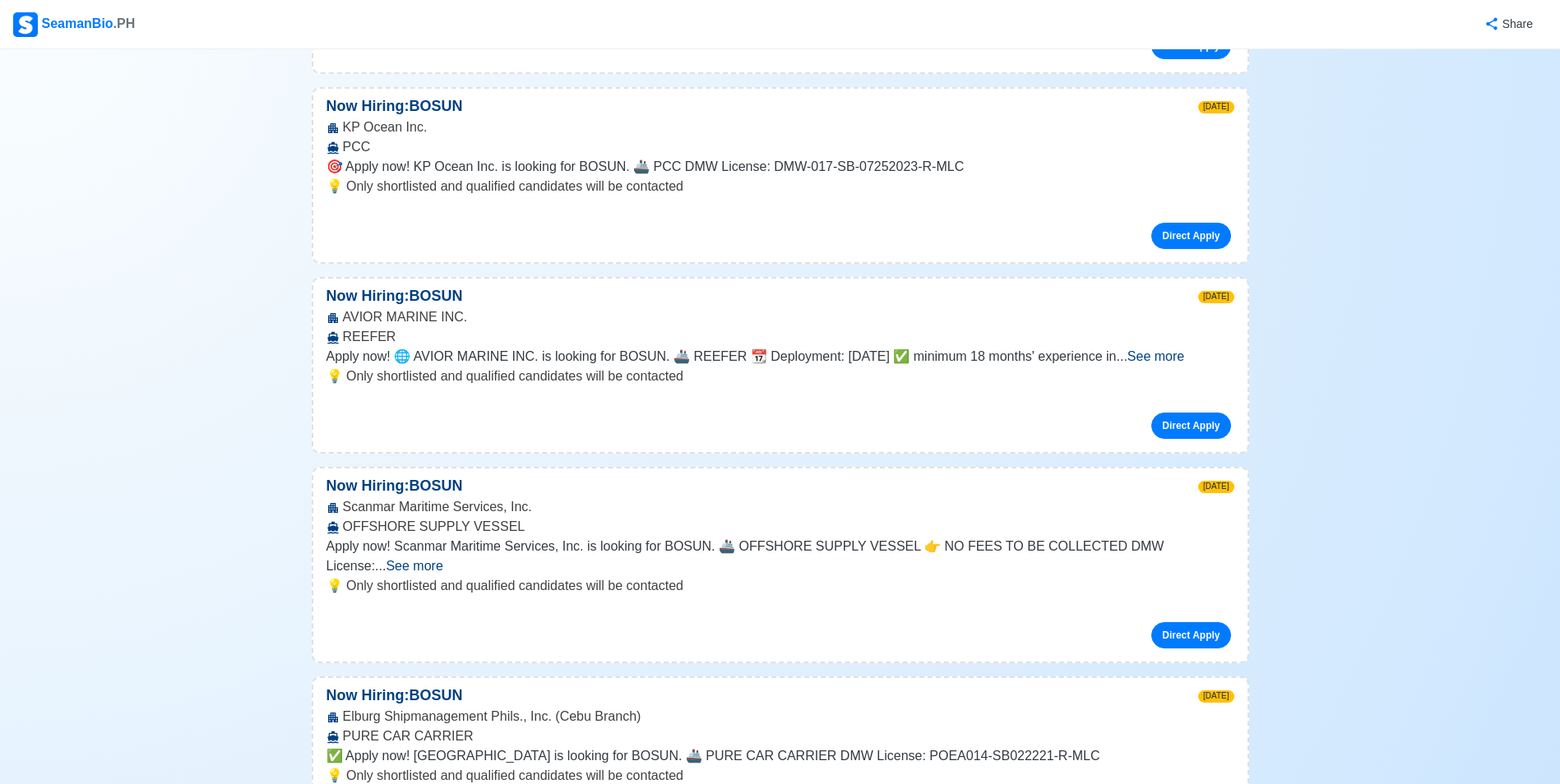
click at [442, 559] on span "See more" at bounding box center [414, 565] width 57 height 14
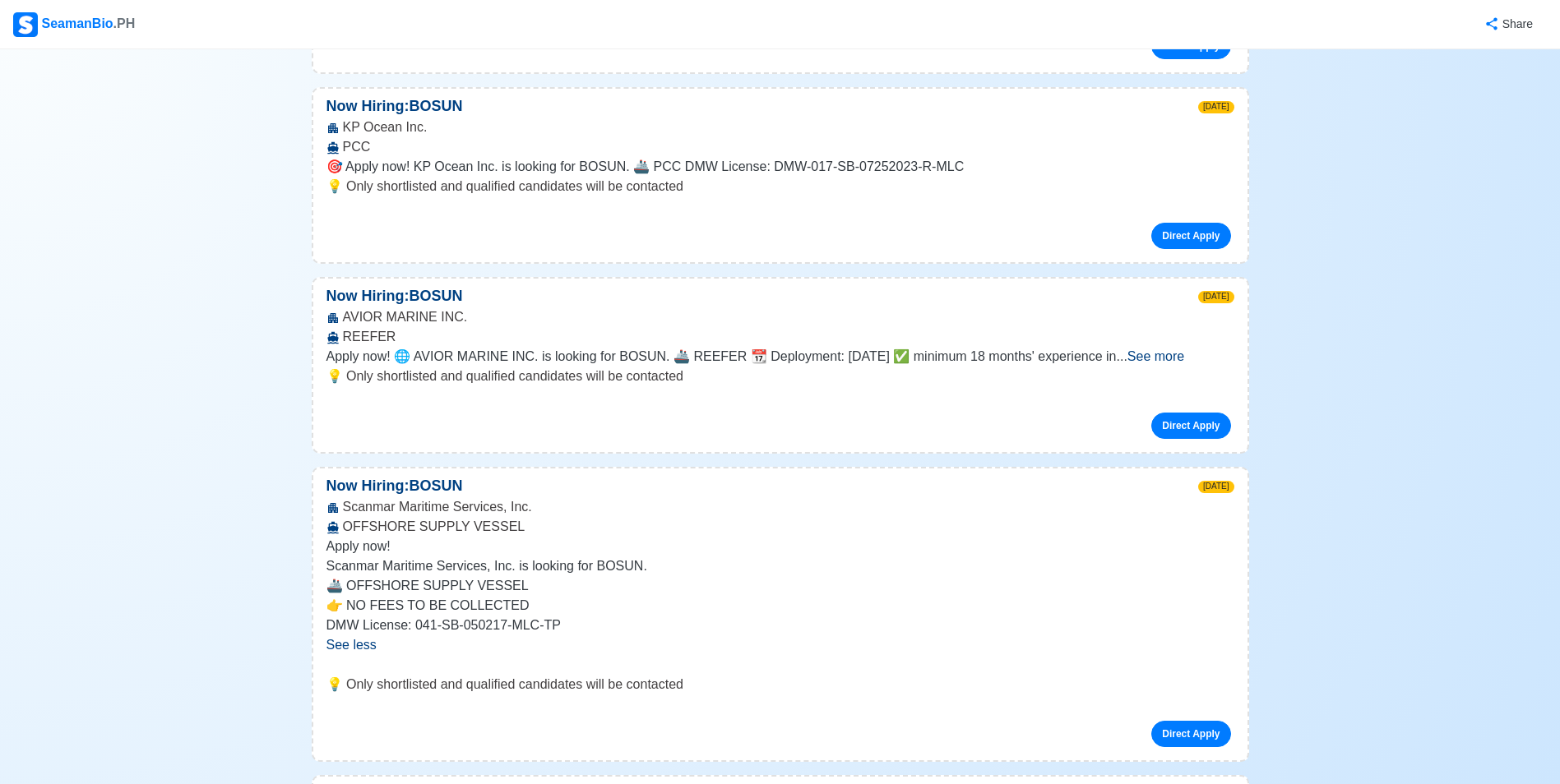
drag, startPoint x: 338, startPoint y: 545, endPoint x: 815, endPoint y: 536, distance: 477.1
click at [815, 536] on div "Apply now! Scanmar Maritime Services, Inc. is looking for BOSUN. 🚢 OFFSHORE SUP…" at bounding box center [780, 595] width 908 height 118
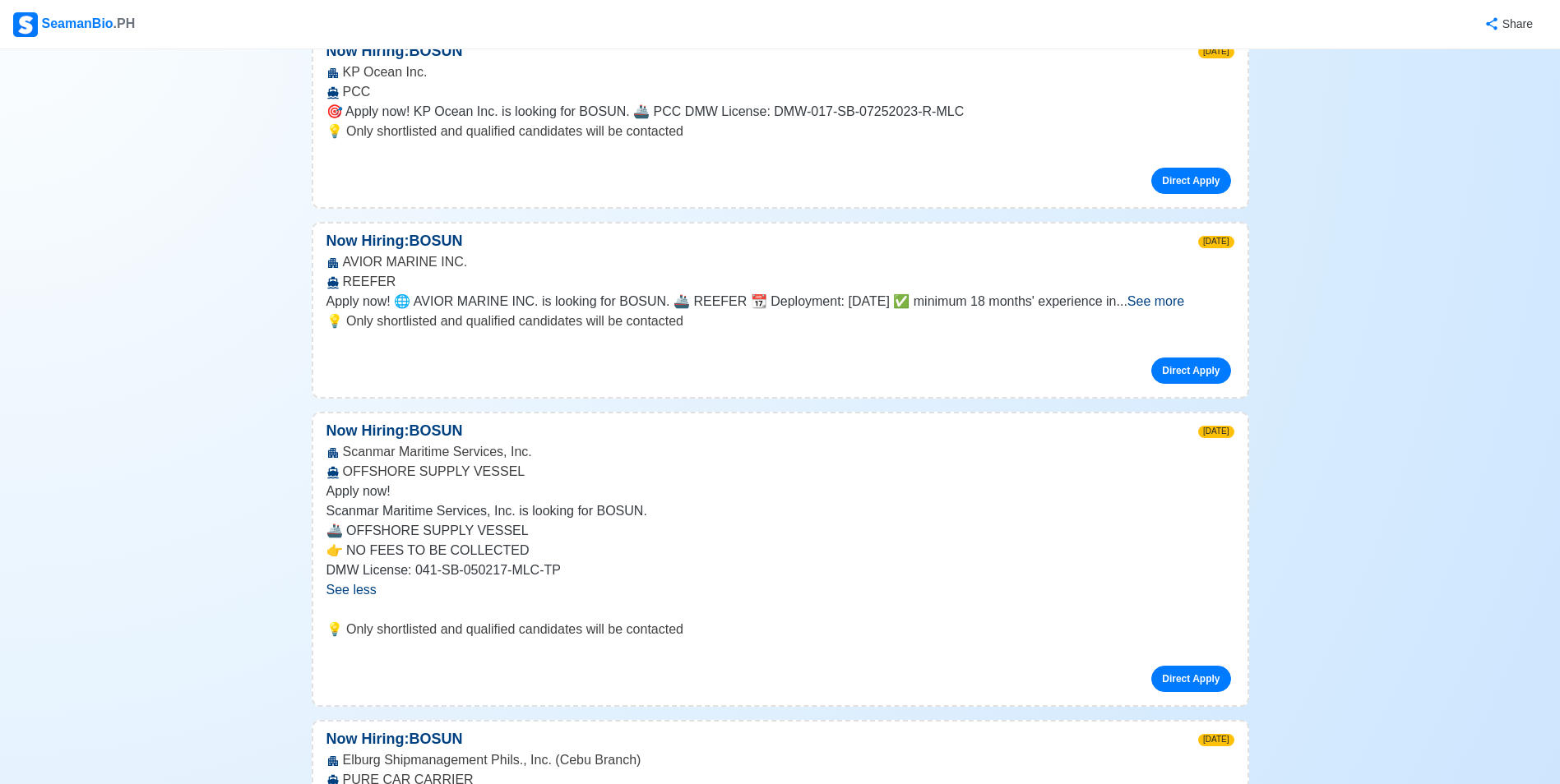
scroll to position [2138, 0]
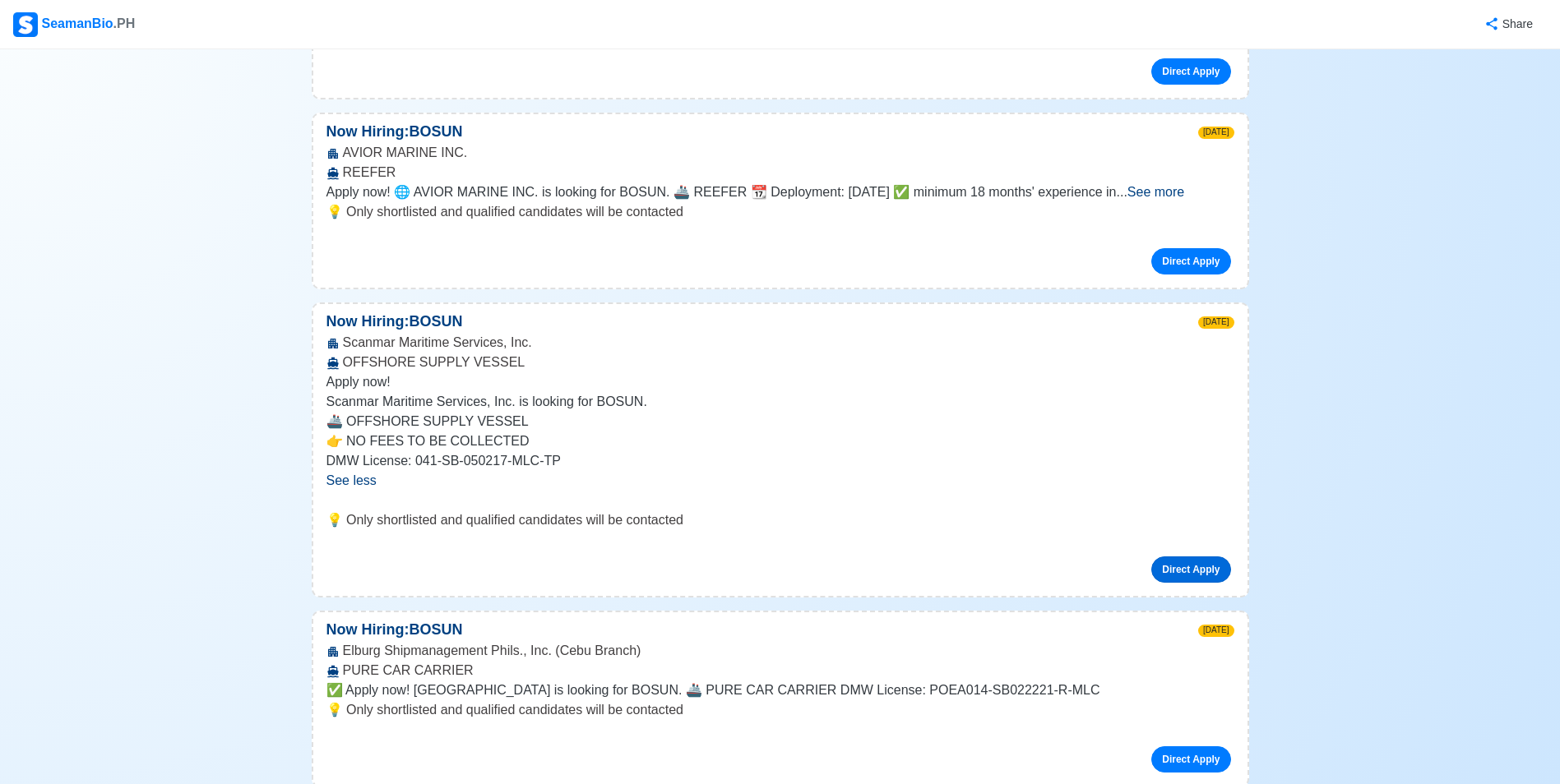
click at [1171, 556] on link "Direct Apply" at bounding box center [1190, 570] width 79 height 26
click at [1177, 556] on link "Direct Apply" at bounding box center [1190, 570] width 79 height 26
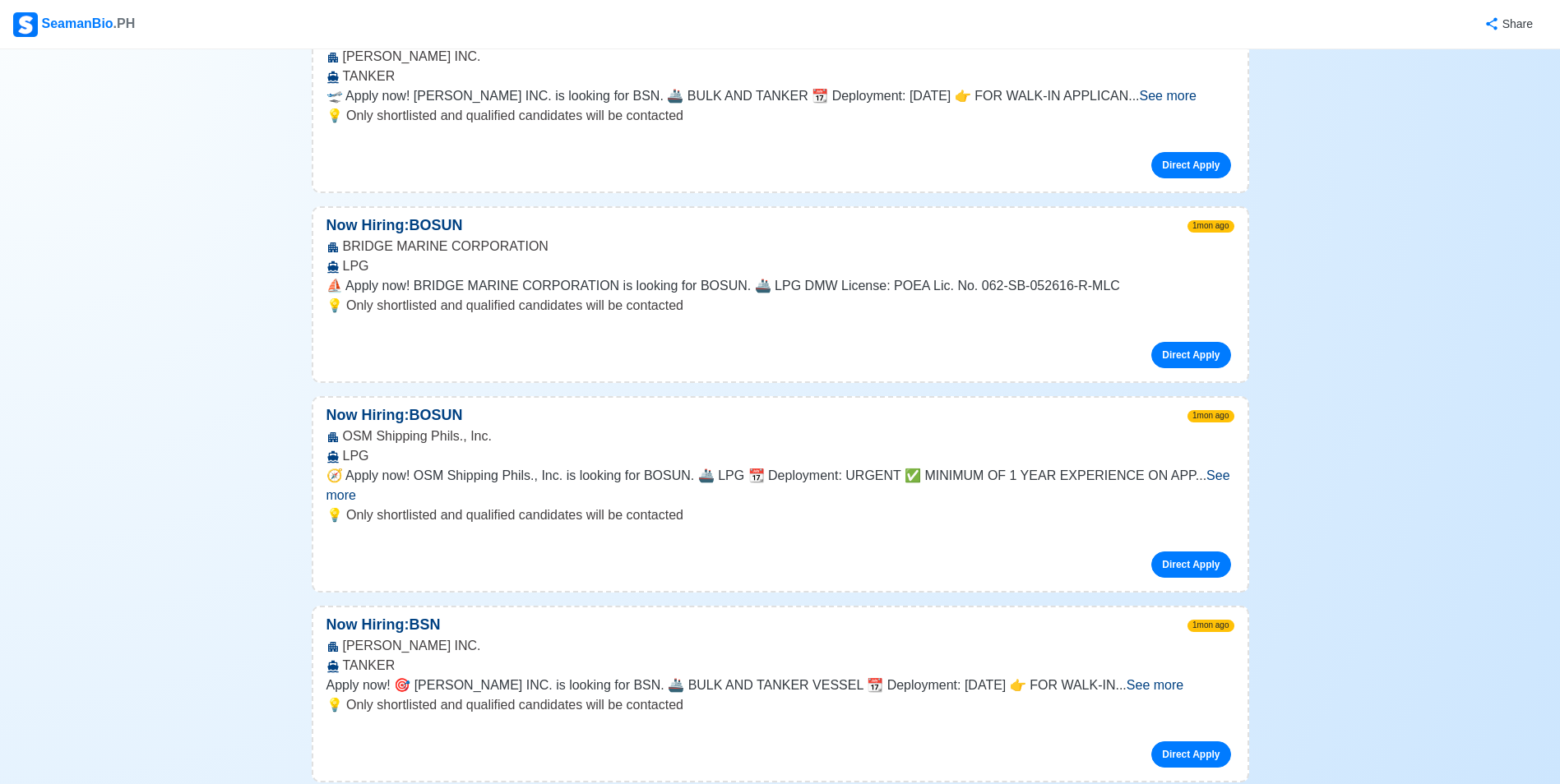
scroll to position [7235, 0]
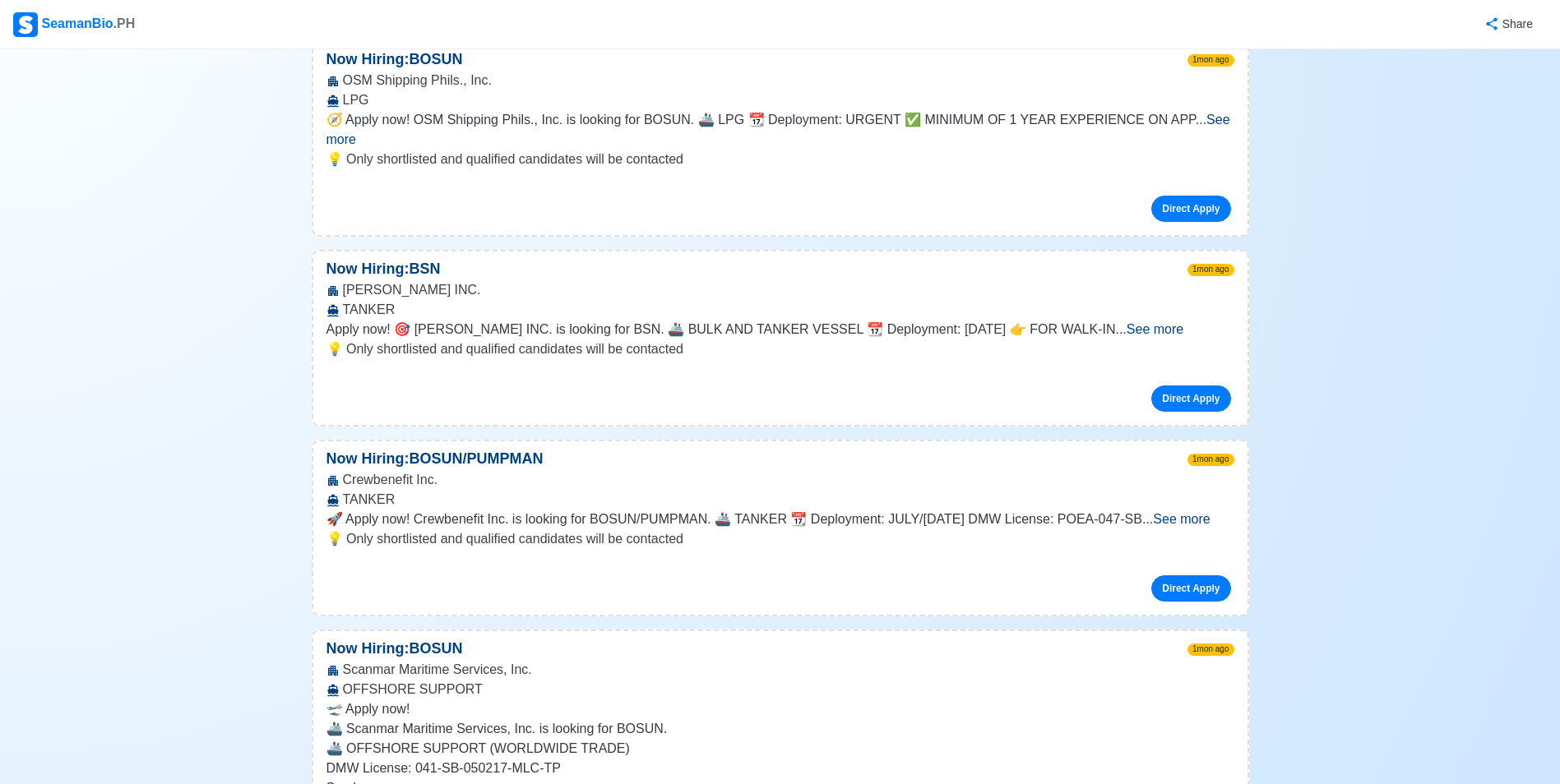
scroll to position [7563, 0]
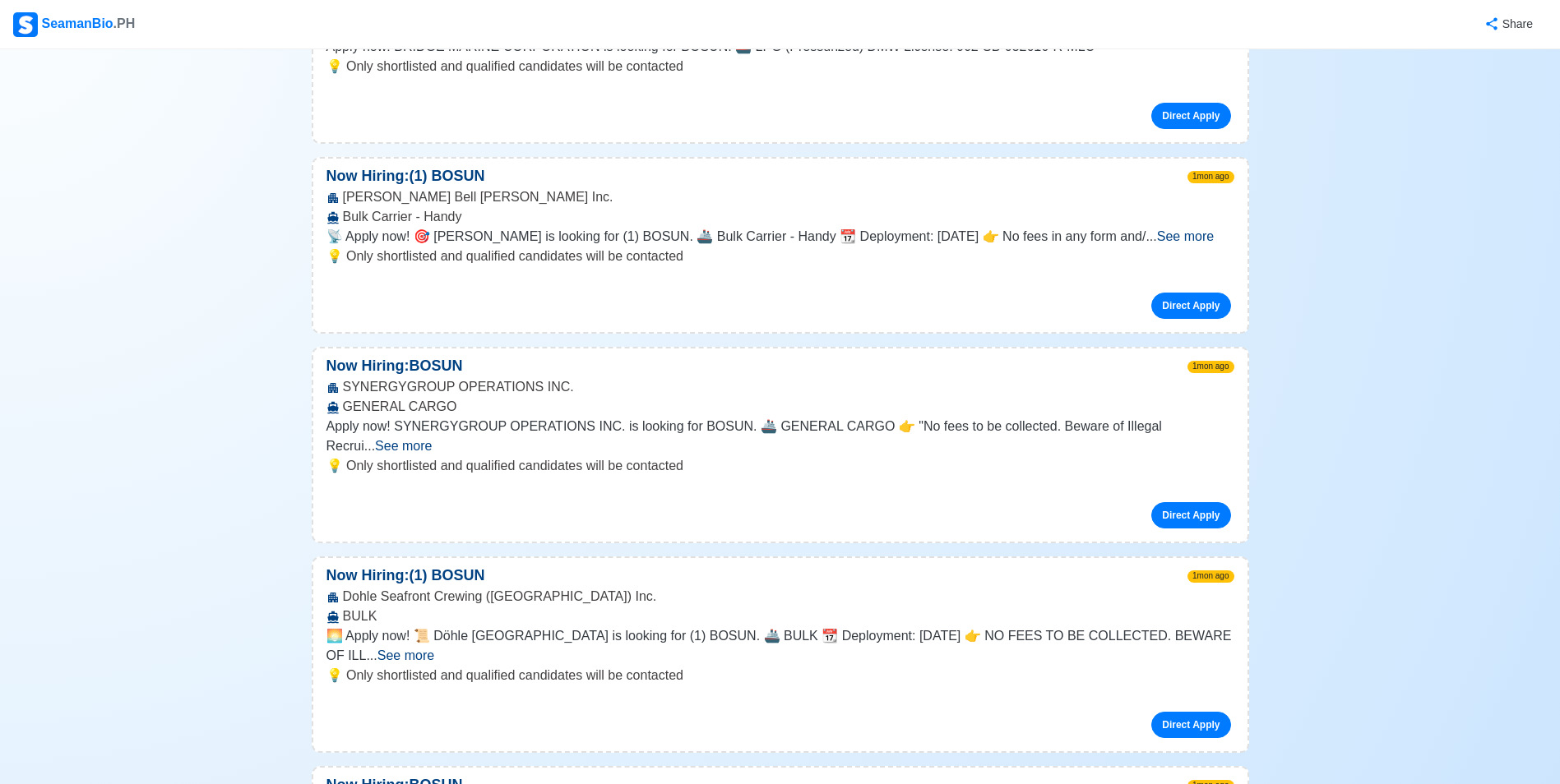
scroll to position [10524, 0]
